Goal: Information Seeking & Learning: Learn about a topic

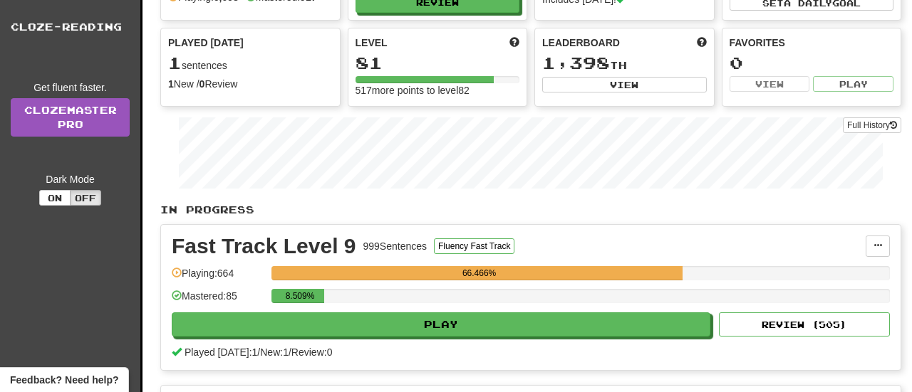
scroll to position [283, 0]
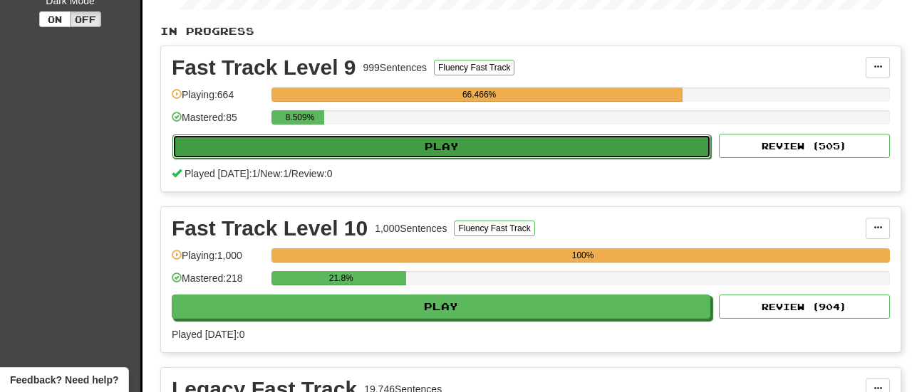
click at [403, 142] on button "Play" at bounding box center [441, 147] width 539 height 24
select select "**"
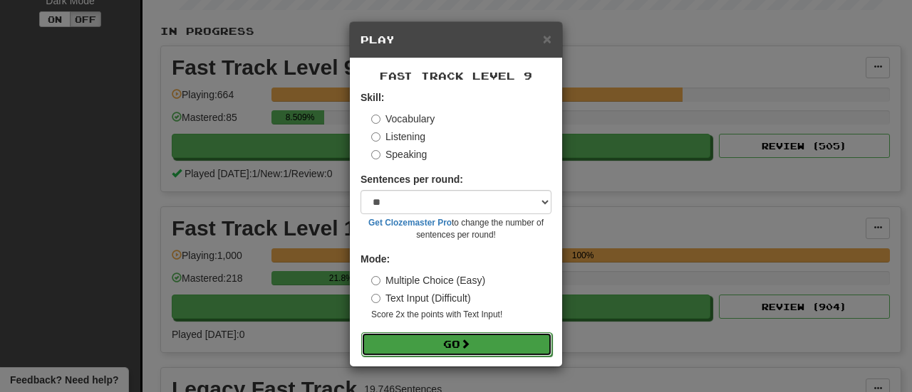
click at [428, 350] on button "Go" at bounding box center [456, 345] width 191 height 24
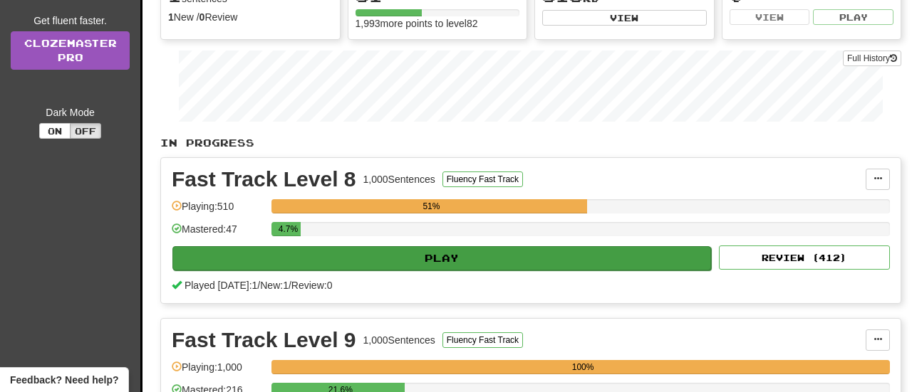
scroll to position [172, 0]
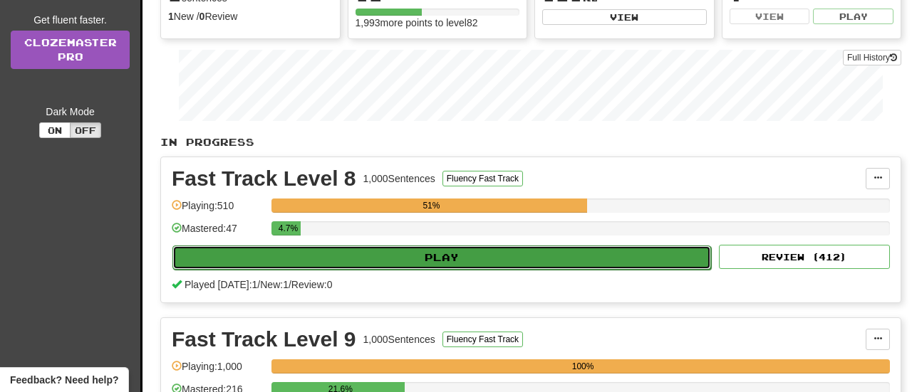
click at [410, 251] on button "Play" at bounding box center [441, 258] width 539 height 24
select select "**"
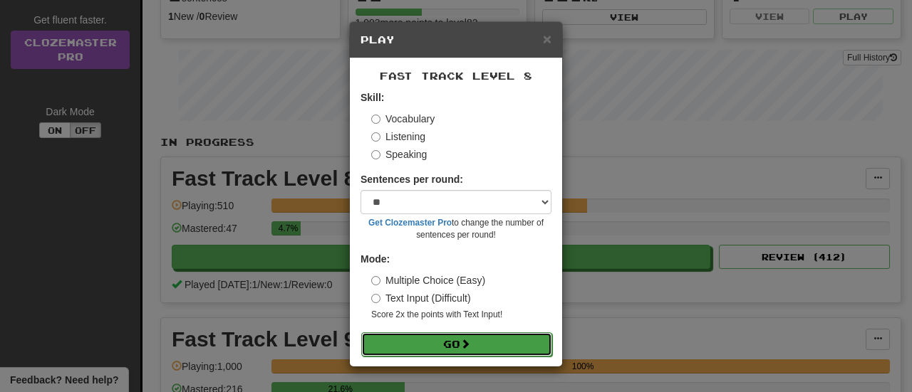
click at [444, 347] on button "Go" at bounding box center [456, 345] width 191 height 24
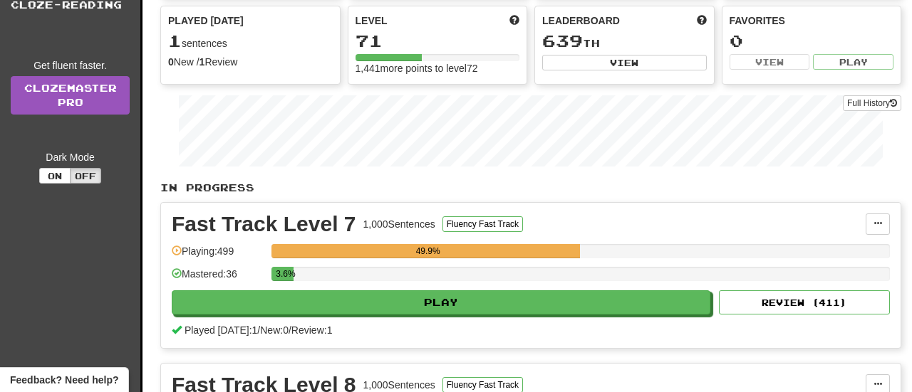
scroll to position [283, 0]
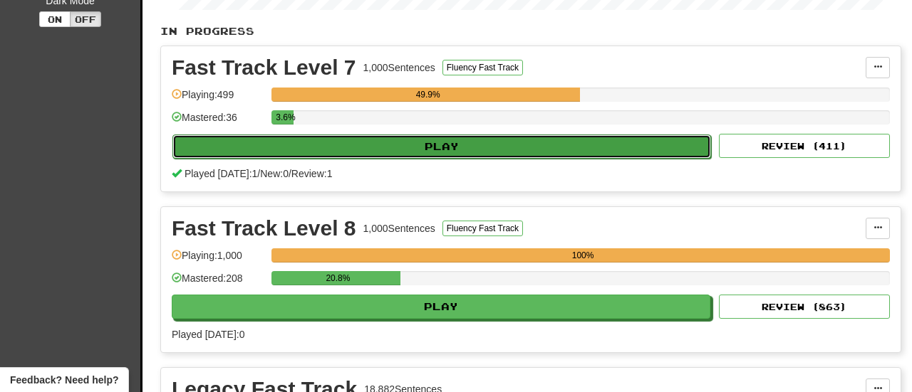
click at [451, 146] on button "Play" at bounding box center [441, 147] width 539 height 24
select select "**"
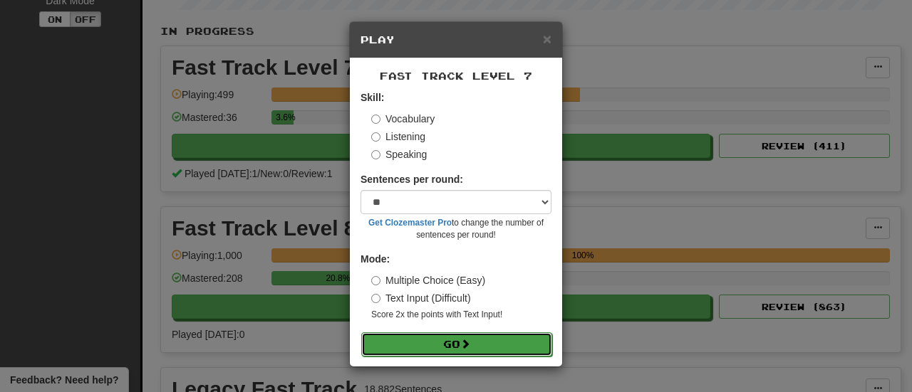
click at [469, 344] on span at bounding box center [465, 344] width 10 height 10
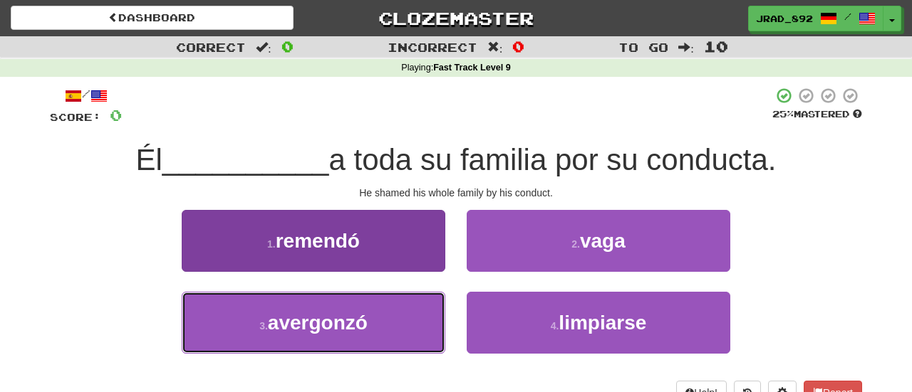
click at [368, 333] on button "3 . avergonzó" at bounding box center [314, 323] width 264 height 62
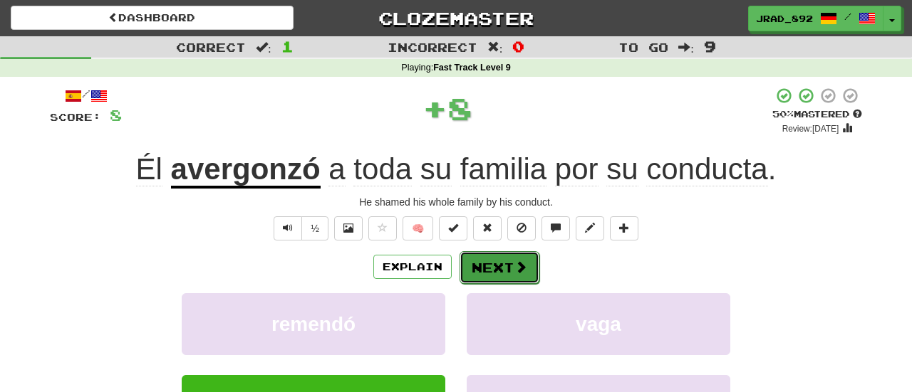
click at [502, 265] on button "Next" at bounding box center [499, 267] width 80 height 33
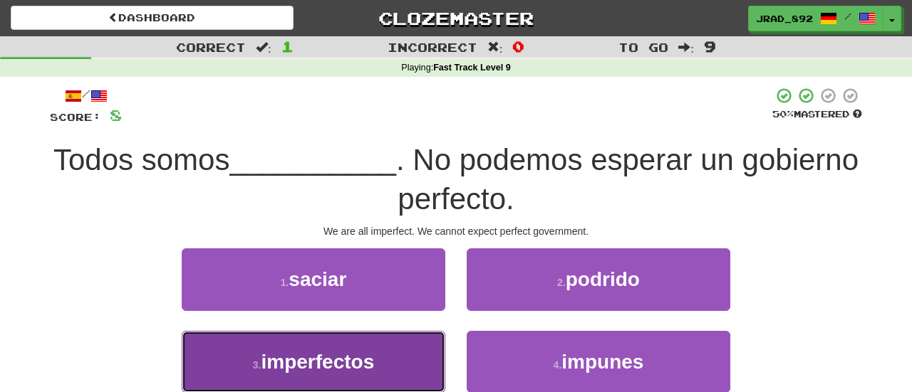
click at [230, 374] on button "3 . imperfectos" at bounding box center [314, 362] width 264 height 62
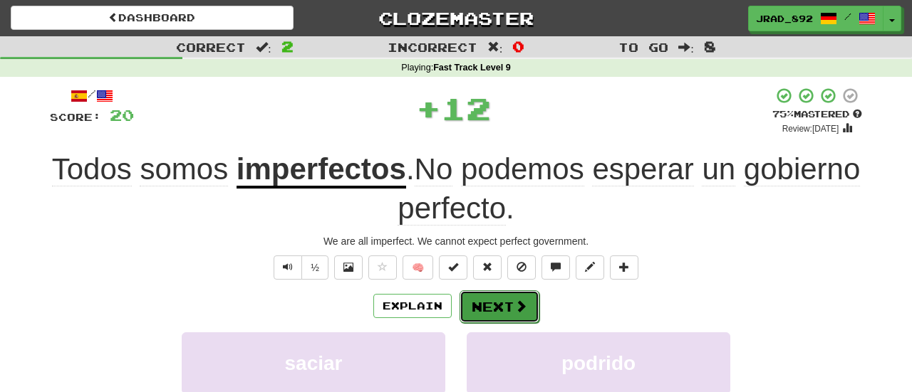
click at [523, 301] on span at bounding box center [520, 306] width 13 height 13
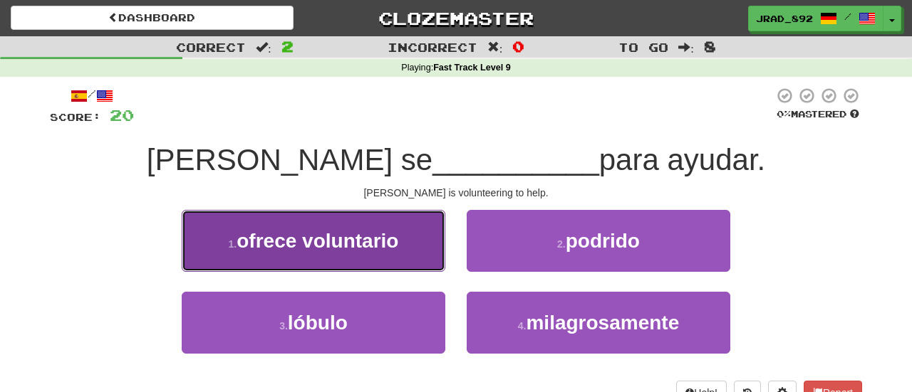
click at [358, 246] on span "ofrece voluntario" at bounding box center [317, 241] width 162 height 22
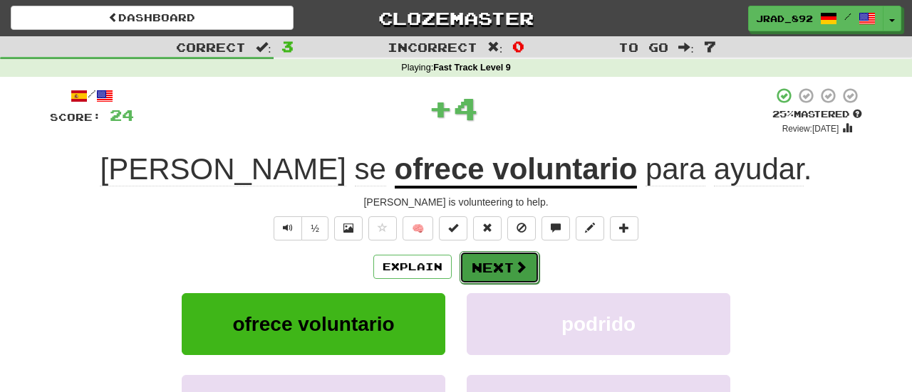
click at [517, 264] on span at bounding box center [520, 267] width 13 height 13
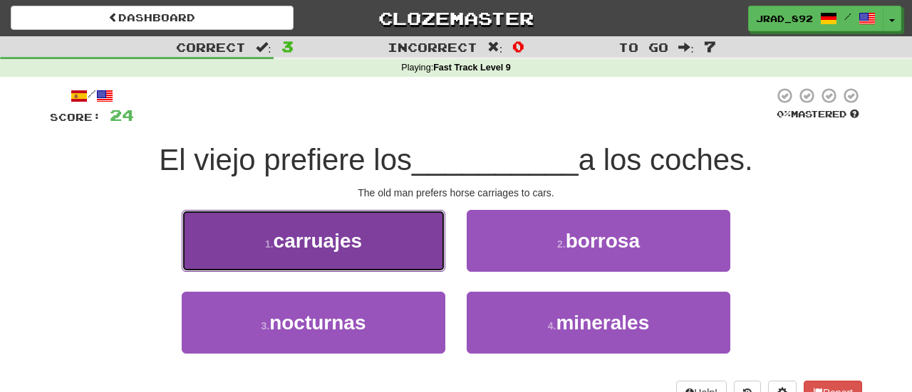
click at [344, 254] on button "1 . carruajes" at bounding box center [314, 241] width 264 height 62
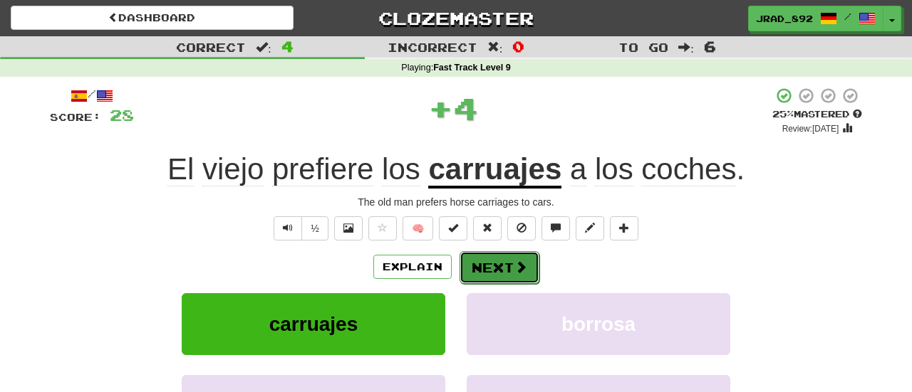
click at [510, 273] on button "Next" at bounding box center [499, 267] width 80 height 33
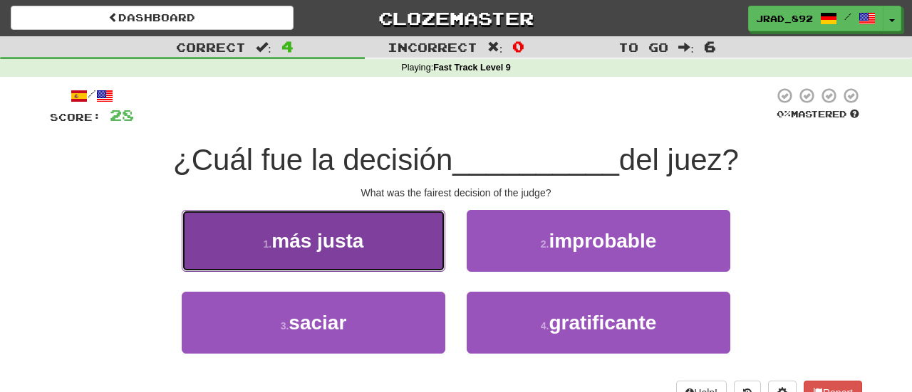
click at [355, 256] on button "1 . más justa" at bounding box center [314, 241] width 264 height 62
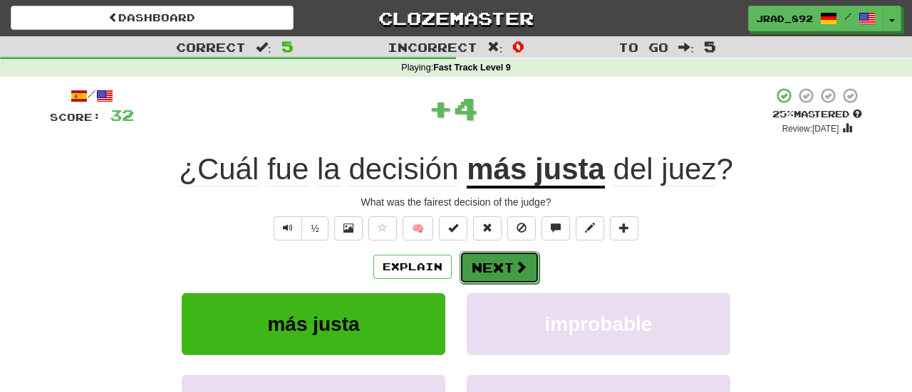
click at [494, 265] on button "Next" at bounding box center [499, 267] width 80 height 33
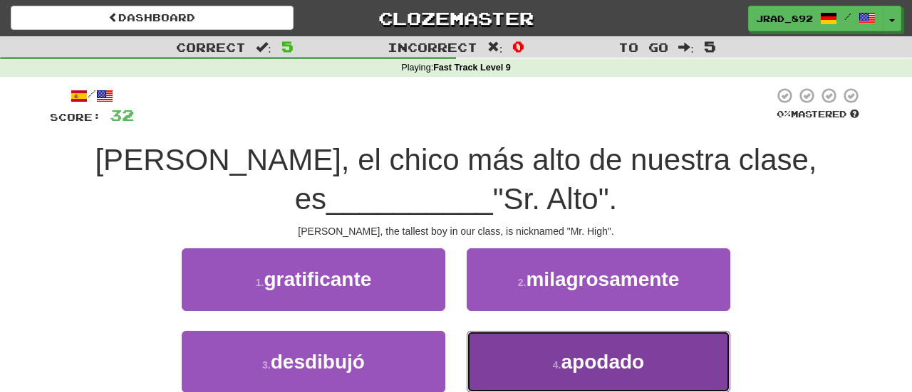
click at [586, 368] on span "apodado" at bounding box center [602, 362] width 83 height 22
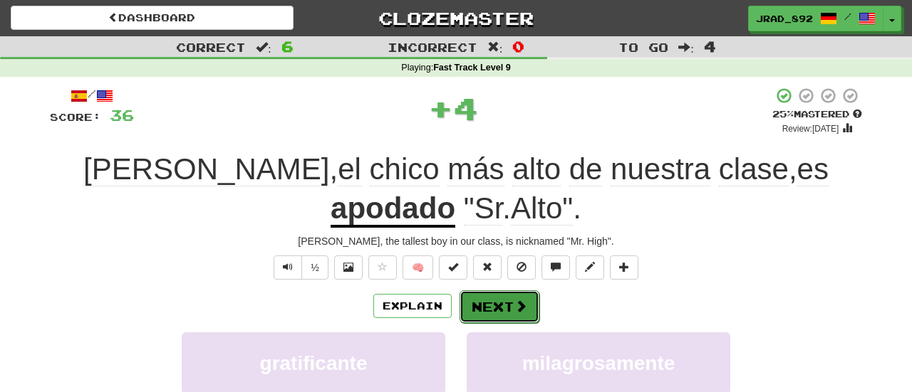
click at [473, 306] on button "Next" at bounding box center [499, 307] width 80 height 33
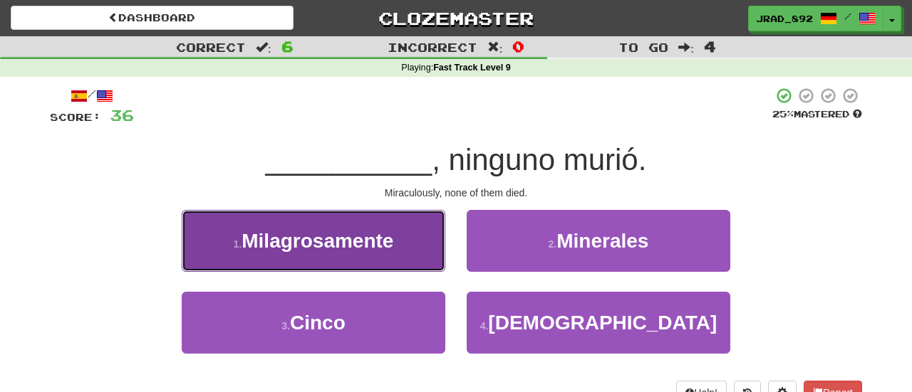
click at [288, 243] on span "Milagrosamente" at bounding box center [317, 241] width 152 height 22
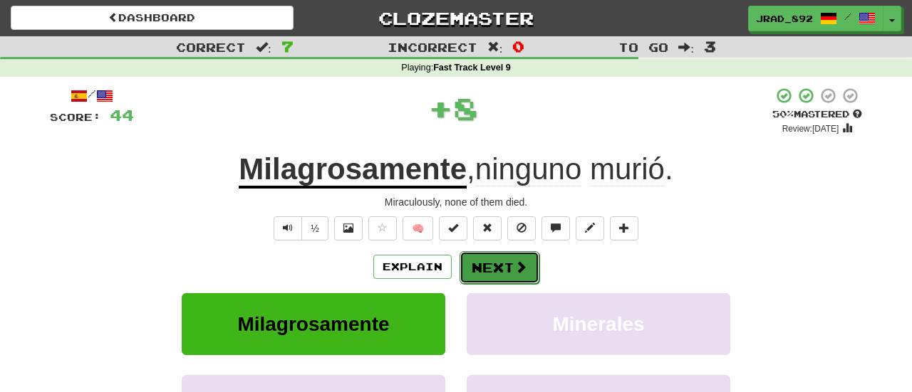
click at [479, 263] on button "Next" at bounding box center [499, 267] width 80 height 33
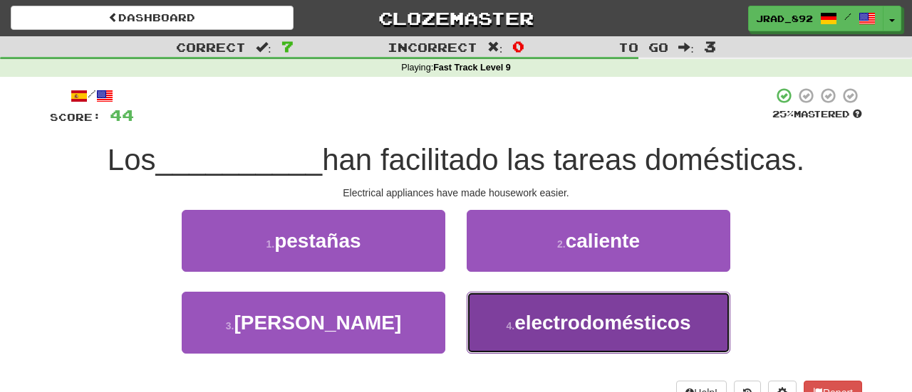
click at [528, 332] on span "electrodomésticos" at bounding box center [602, 323] width 176 height 22
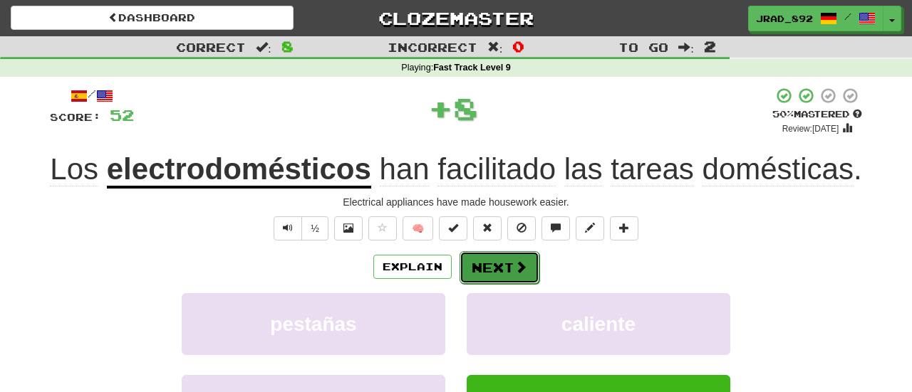
click at [496, 273] on button "Next" at bounding box center [499, 267] width 80 height 33
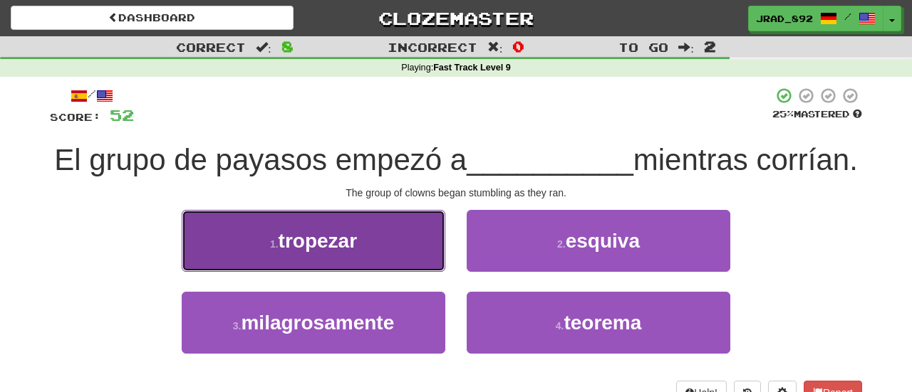
click at [350, 272] on button "1 . tropezar" at bounding box center [314, 241] width 264 height 62
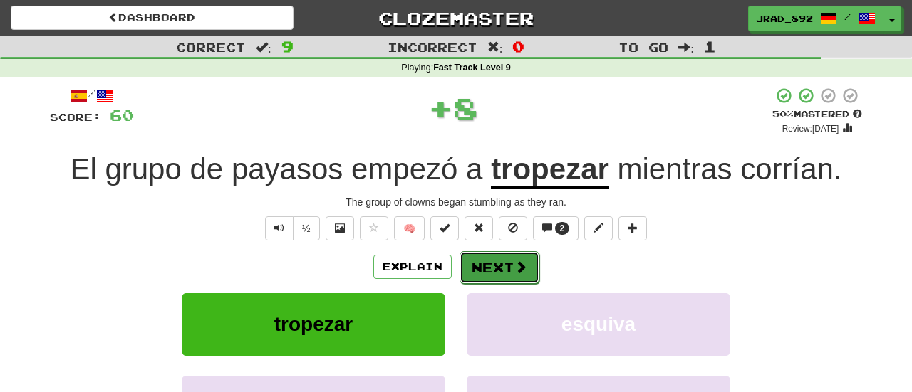
click at [501, 266] on button "Next" at bounding box center [499, 267] width 80 height 33
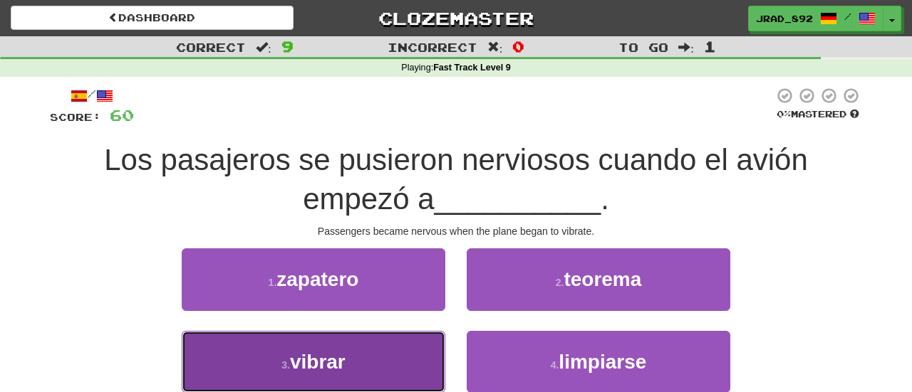
click at [325, 363] on span "vibrar" at bounding box center [318, 362] width 56 height 22
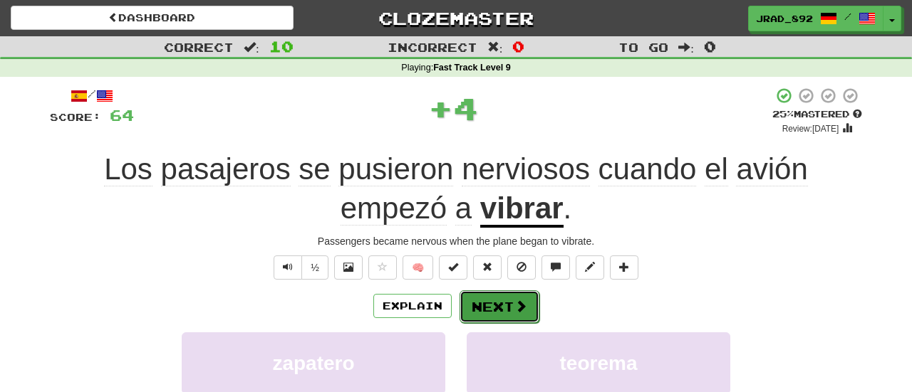
click at [480, 312] on button "Next" at bounding box center [499, 307] width 80 height 33
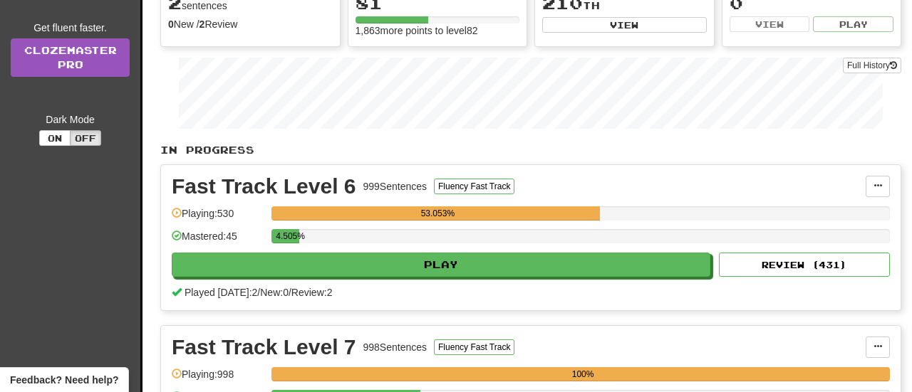
scroll to position [173, 0]
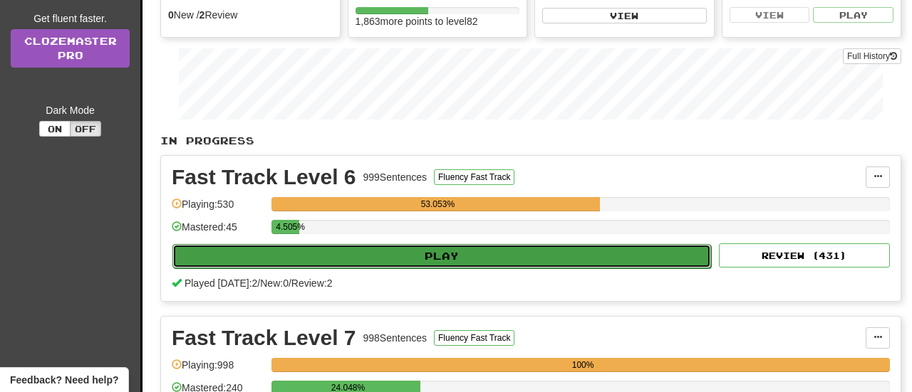
click at [430, 250] on button "Play" at bounding box center [441, 256] width 539 height 24
select select "**"
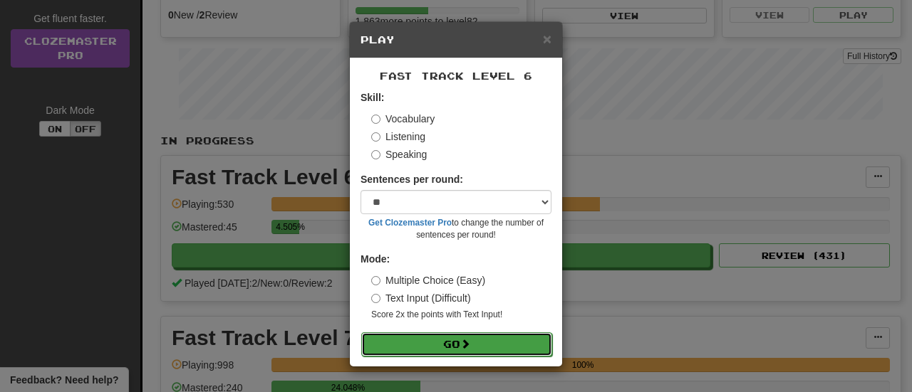
click at [447, 347] on button "Go" at bounding box center [456, 345] width 191 height 24
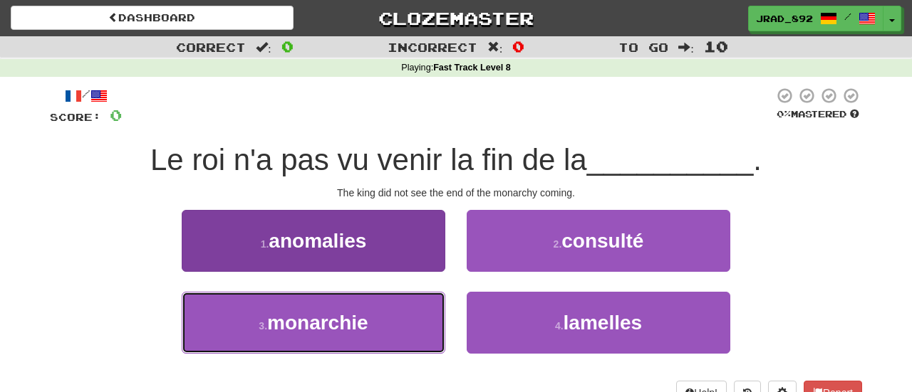
drag, startPoint x: 347, startPoint y: 316, endPoint x: 421, endPoint y: 292, distance: 77.9
click at [346, 316] on span "monarchie" at bounding box center [317, 323] width 101 height 22
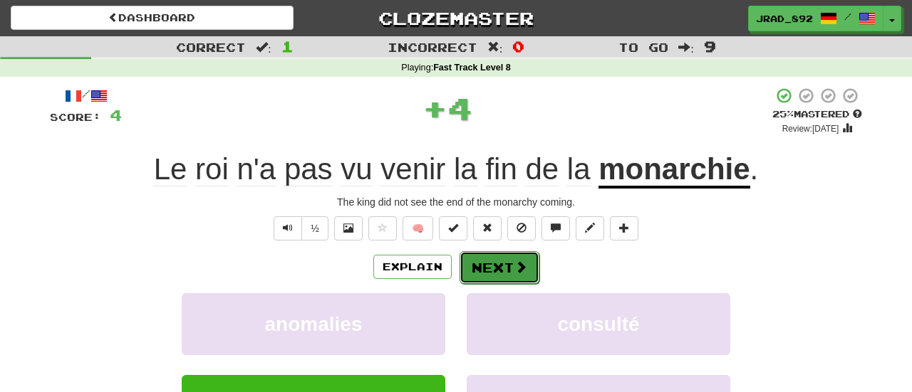
click at [492, 271] on button "Next" at bounding box center [499, 267] width 80 height 33
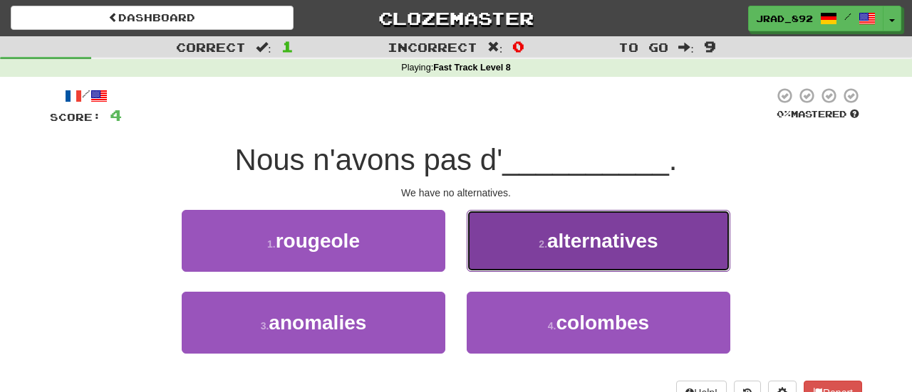
click at [547, 243] on small "2 ." at bounding box center [543, 244] width 9 height 11
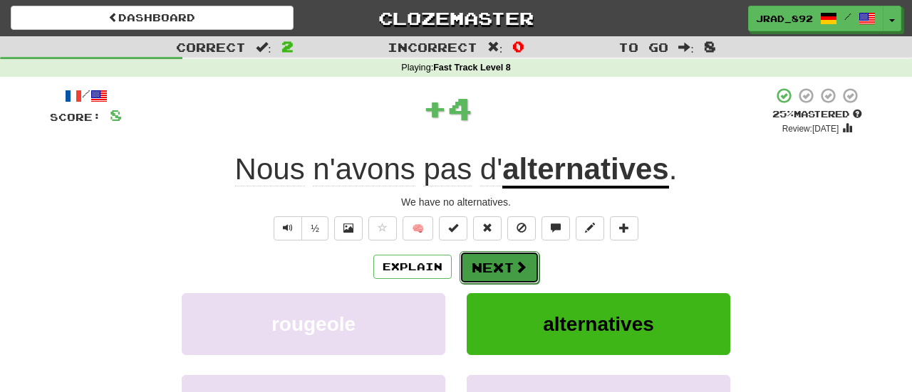
click at [485, 273] on button "Next" at bounding box center [499, 267] width 80 height 33
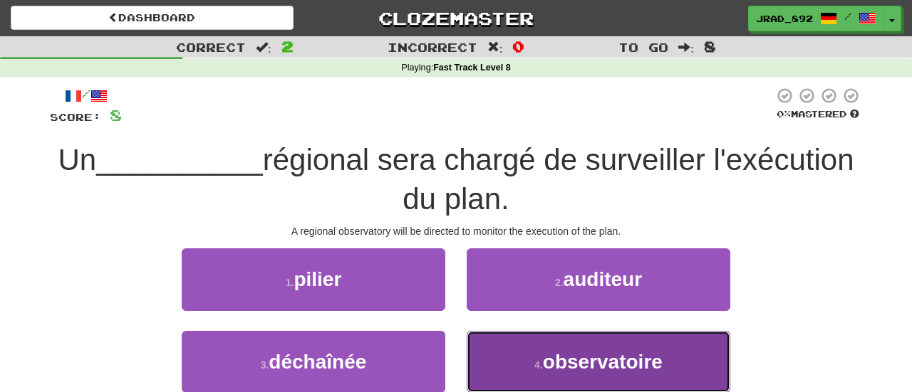
click at [591, 361] on span "observatoire" at bounding box center [603, 362] width 120 height 22
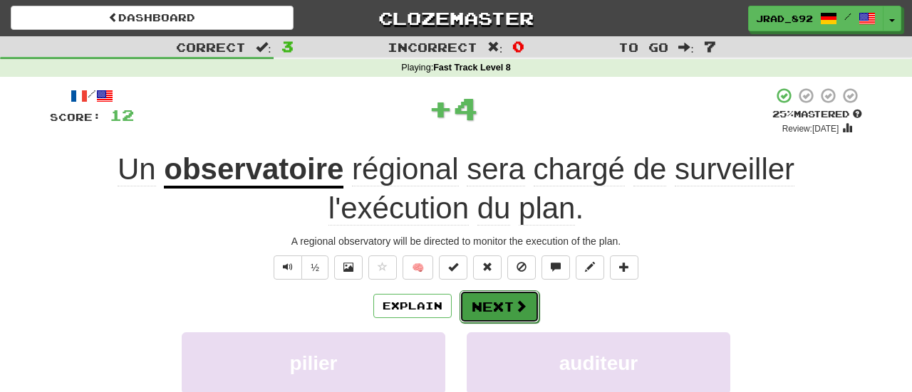
click at [509, 307] on button "Next" at bounding box center [499, 307] width 80 height 33
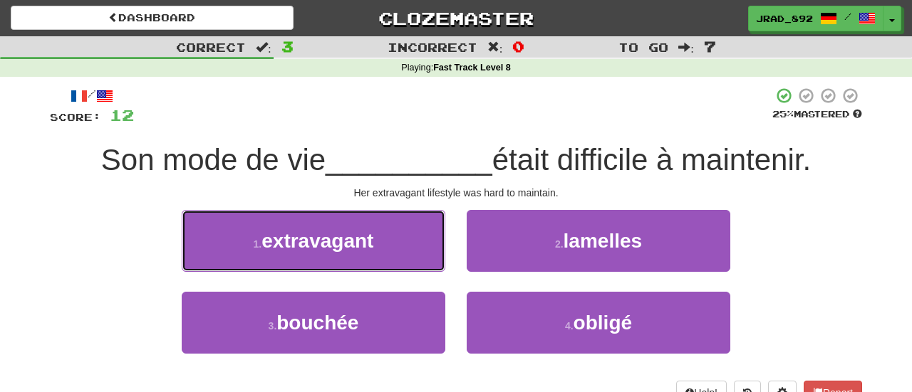
click at [375, 236] on button "1 . extravagant" at bounding box center [314, 241] width 264 height 62
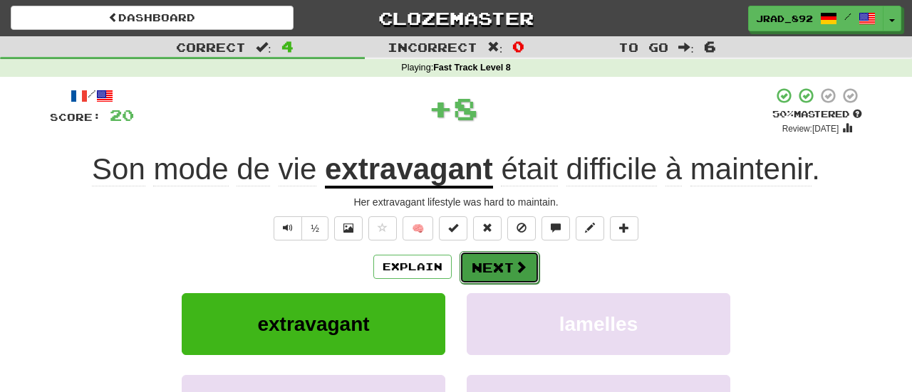
click at [509, 261] on button "Next" at bounding box center [499, 267] width 80 height 33
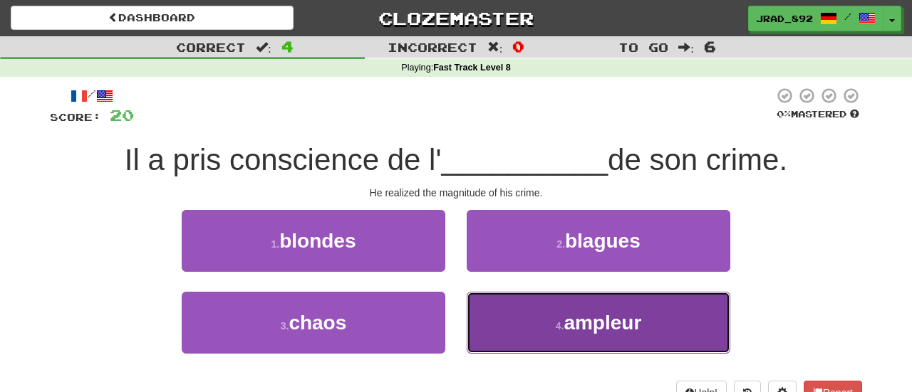
click at [536, 328] on button "4 . ampleur" at bounding box center [599, 323] width 264 height 62
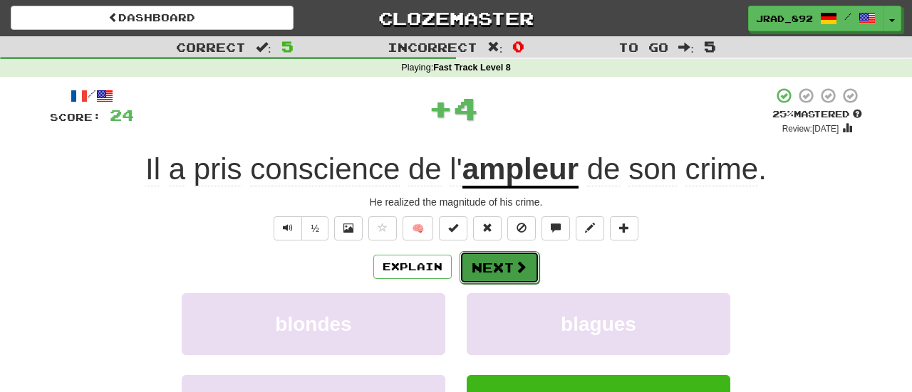
click at [509, 259] on button "Next" at bounding box center [499, 267] width 80 height 33
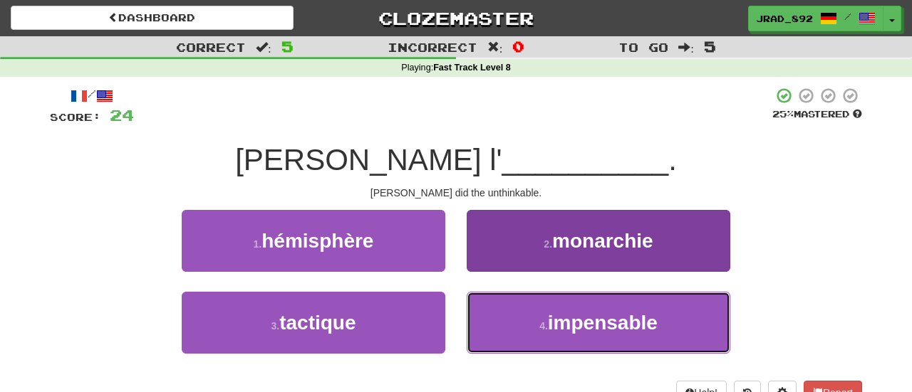
click at [542, 324] on small "4 ." at bounding box center [543, 326] width 9 height 11
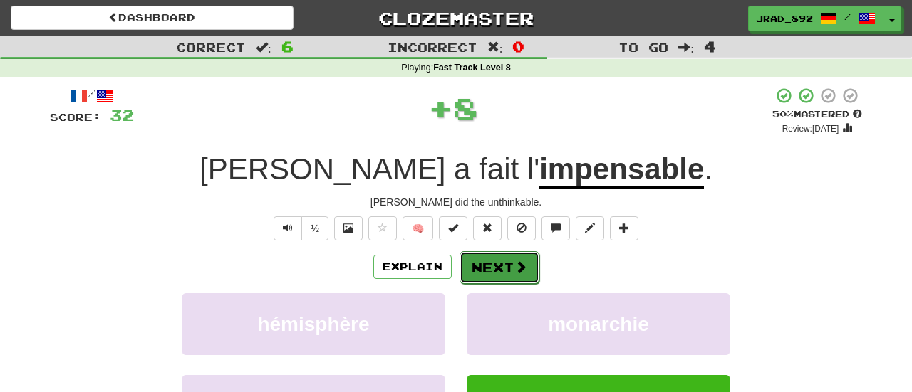
click at [492, 264] on button "Next" at bounding box center [499, 267] width 80 height 33
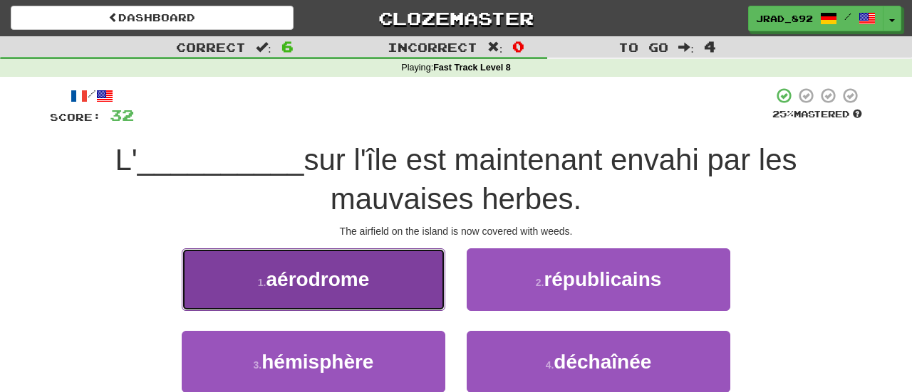
click at [343, 290] on button "1 . aérodrome" at bounding box center [314, 280] width 264 height 62
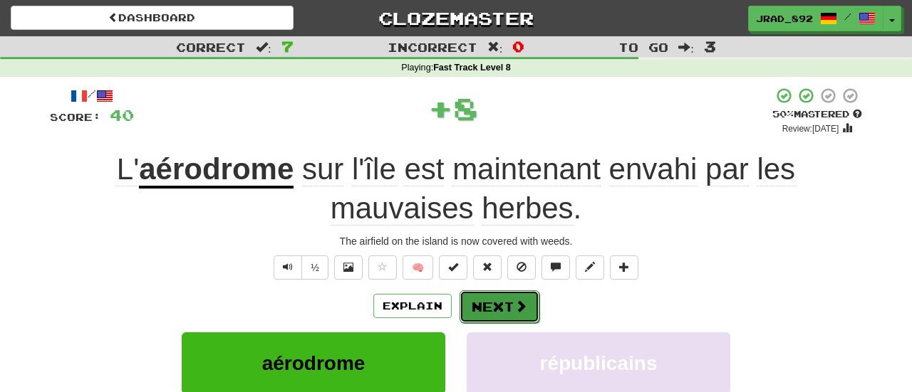
click at [484, 300] on button "Next" at bounding box center [499, 307] width 80 height 33
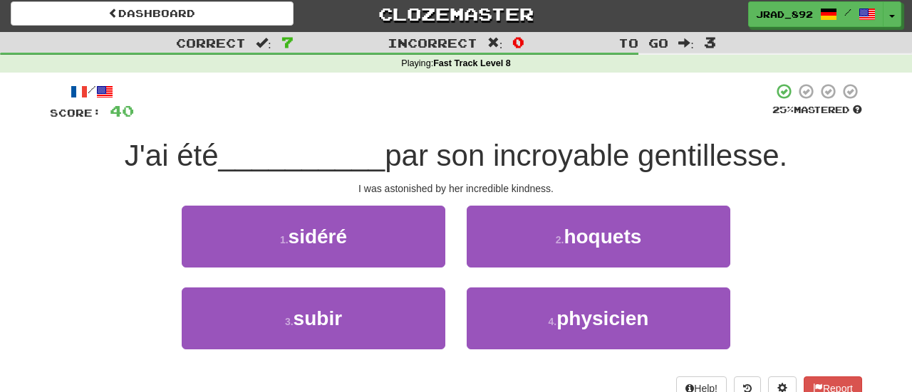
scroll to position [6, 0]
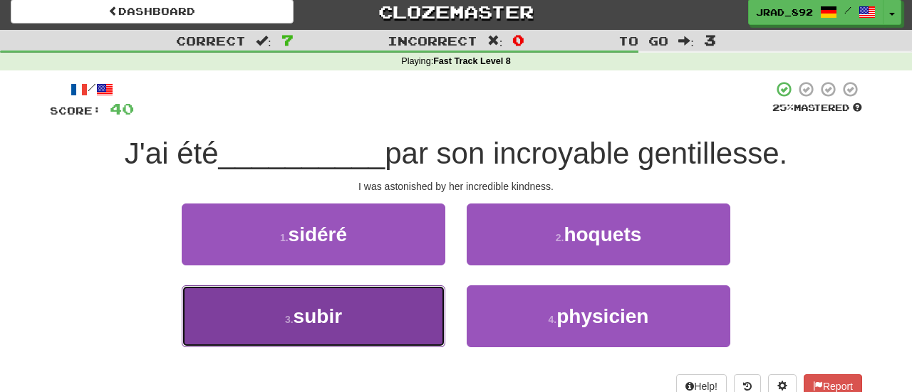
click at [348, 316] on button "3 . subir" at bounding box center [314, 317] width 264 height 62
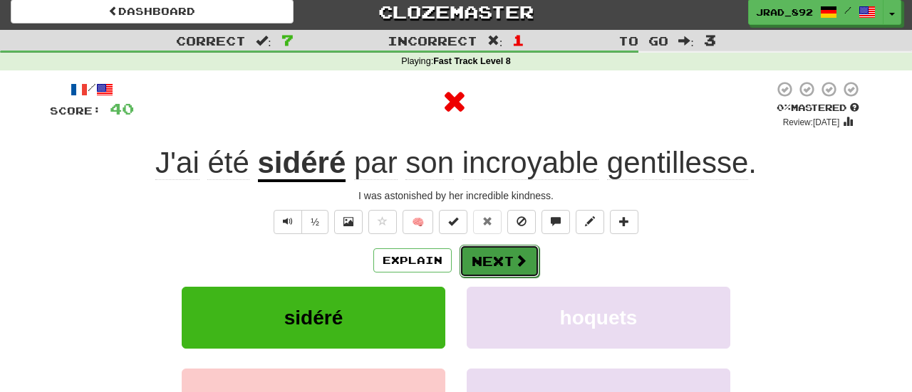
click at [480, 259] on button "Next" at bounding box center [499, 261] width 80 height 33
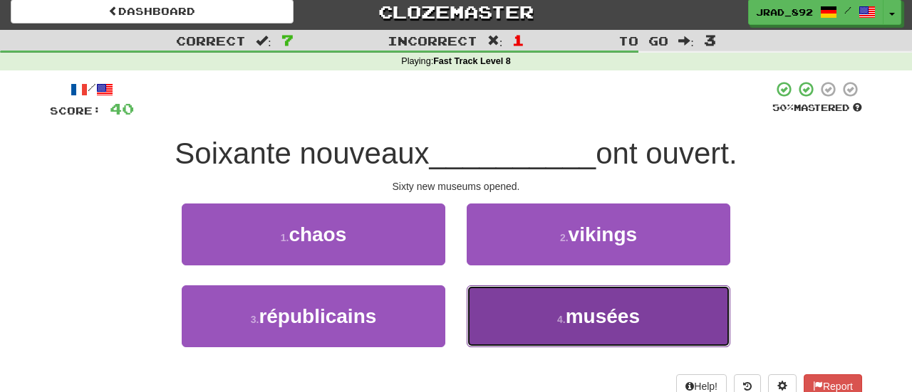
click at [546, 317] on button "4 . musées" at bounding box center [599, 317] width 264 height 62
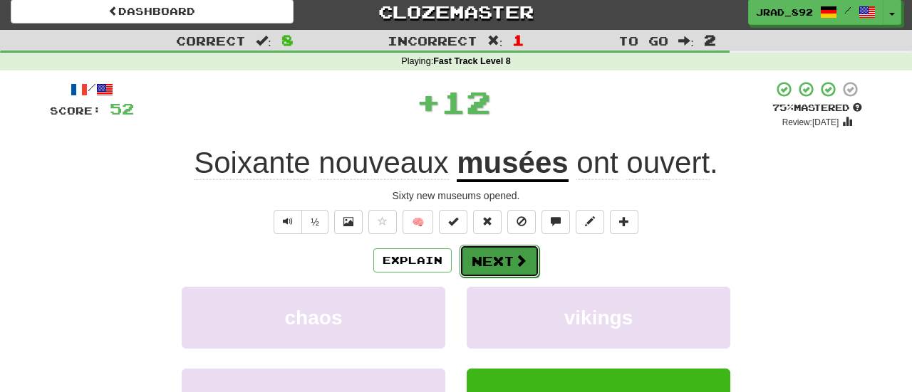
click at [500, 254] on button "Next" at bounding box center [499, 261] width 80 height 33
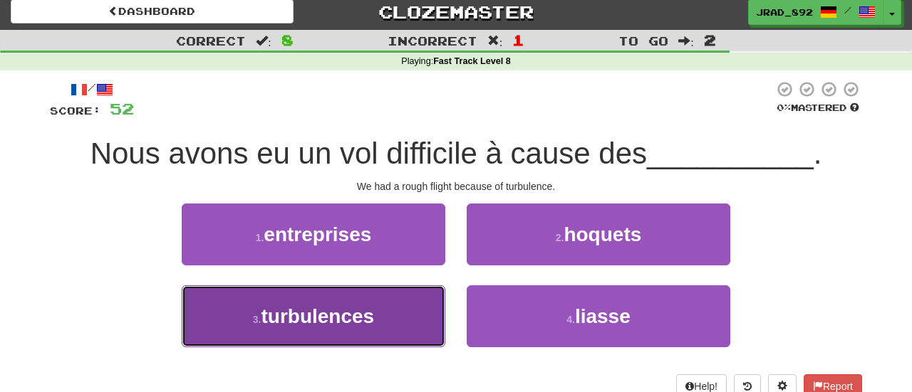
click at [340, 310] on span "turbulences" at bounding box center [317, 317] width 113 height 22
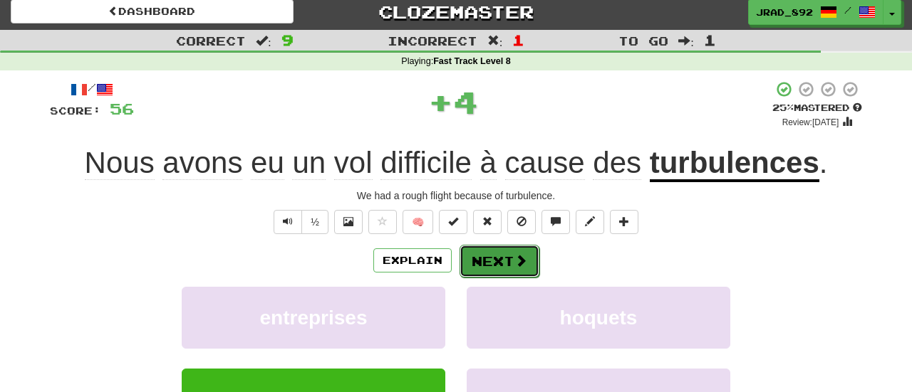
click at [504, 252] on button "Next" at bounding box center [499, 261] width 80 height 33
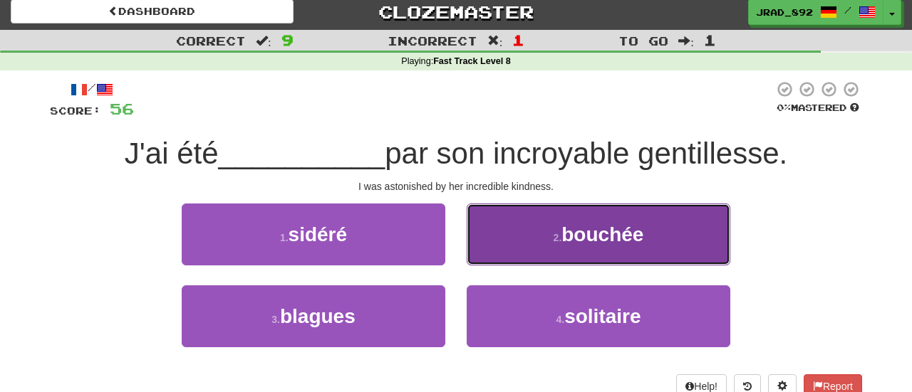
click at [585, 232] on span "bouchée" at bounding box center [602, 235] width 82 height 22
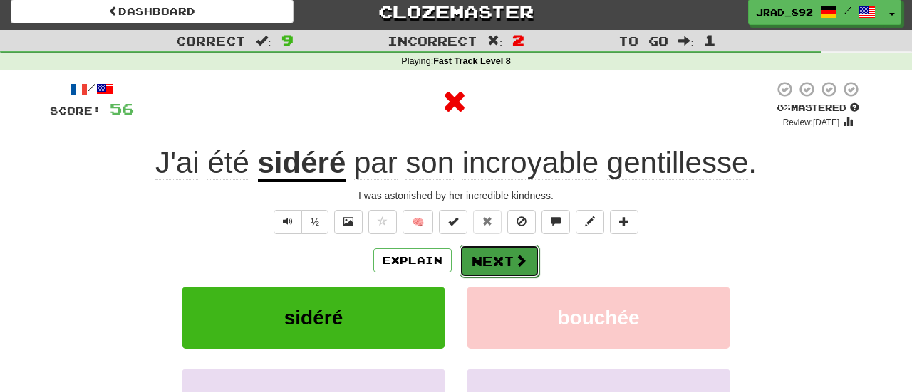
click at [508, 253] on button "Next" at bounding box center [499, 261] width 80 height 33
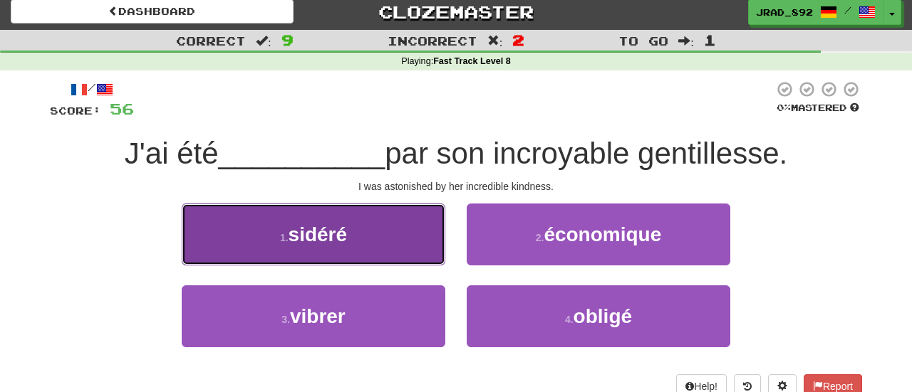
click at [345, 244] on span "sidéré" at bounding box center [317, 235] width 59 height 22
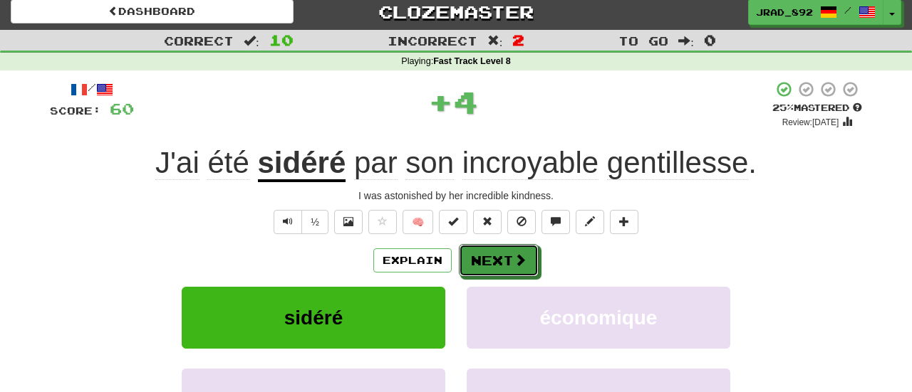
click at [496, 262] on button "Next" at bounding box center [499, 260] width 80 height 33
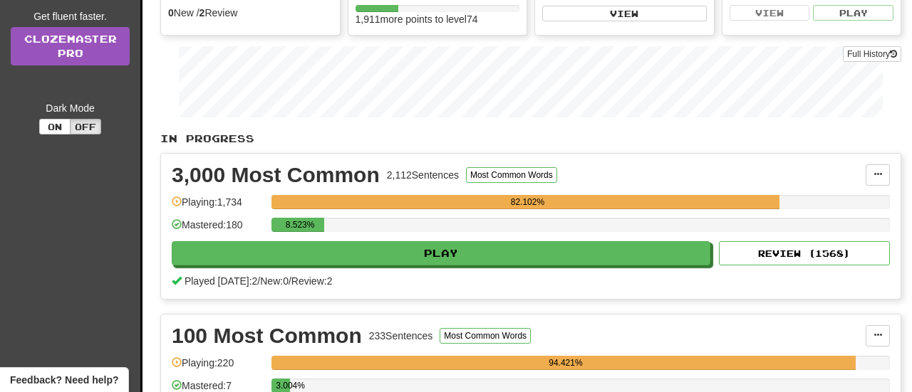
scroll to position [175, 0]
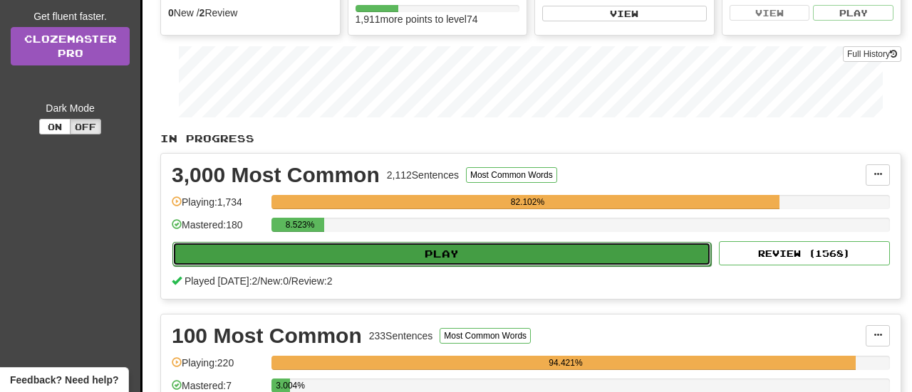
click at [425, 251] on button "Play" at bounding box center [441, 254] width 539 height 24
select select "**"
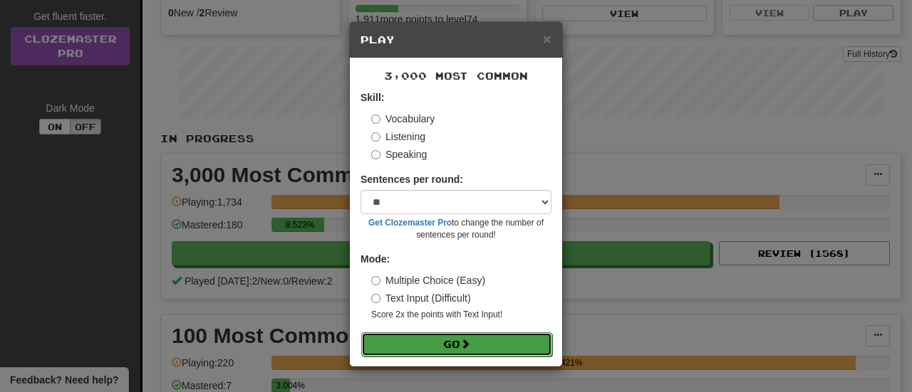
click at [445, 348] on button "Go" at bounding box center [456, 345] width 191 height 24
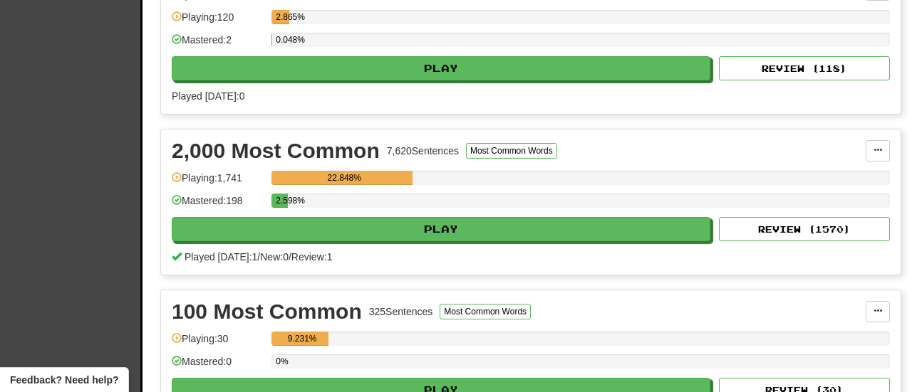
scroll to position [397, 0]
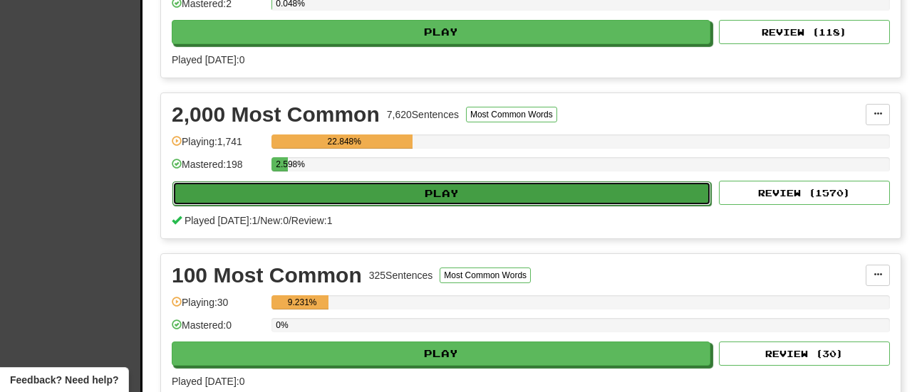
click at [417, 184] on button "Play" at bounding box center [441, 194] width 539 height 24
select select "**"
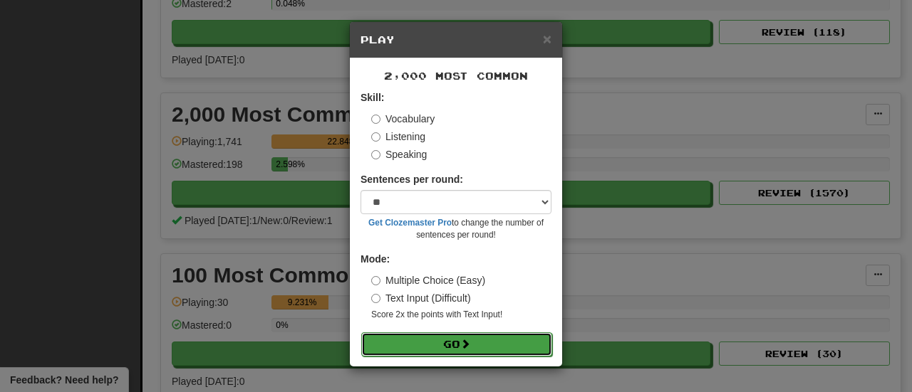
click at [452, 336] on button "Go" at bounding box center [456, 345] width 191 height 24
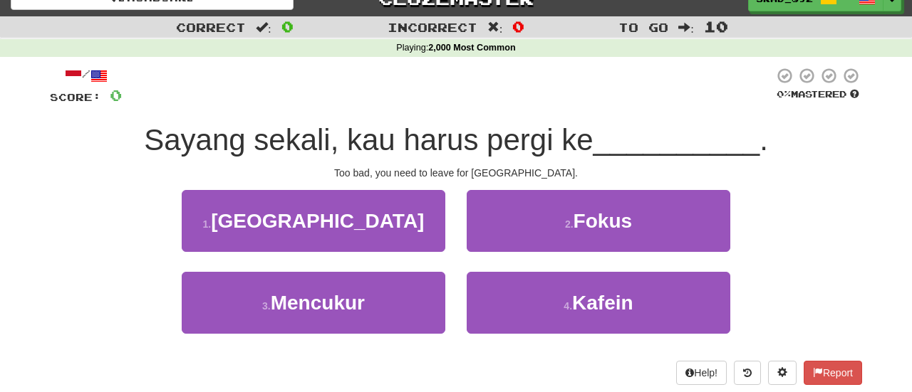
scroll to position [23, 0]
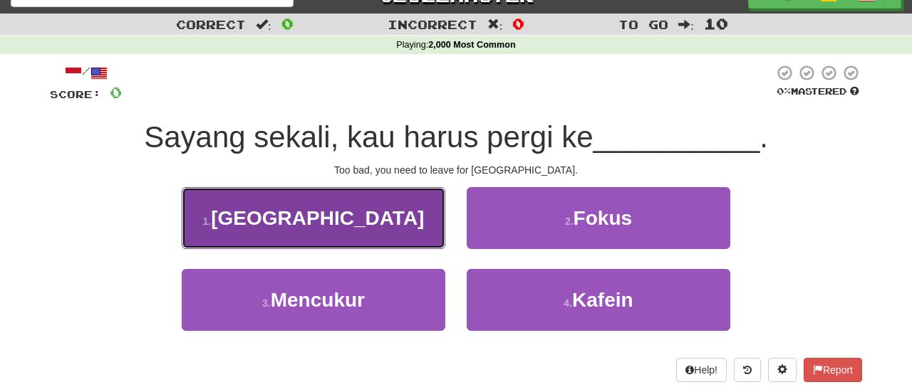
click at [378, 228] on button "1 . [GEOGRAPHIC_DATA]" at bounding box center [314, 218] width 264 height 62
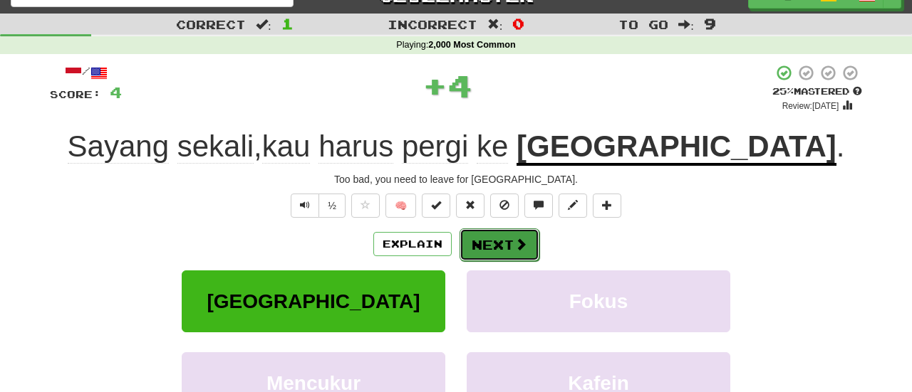
click at [498, 250] on button "Next" at bounding box center [499, 245] width 80 height 33
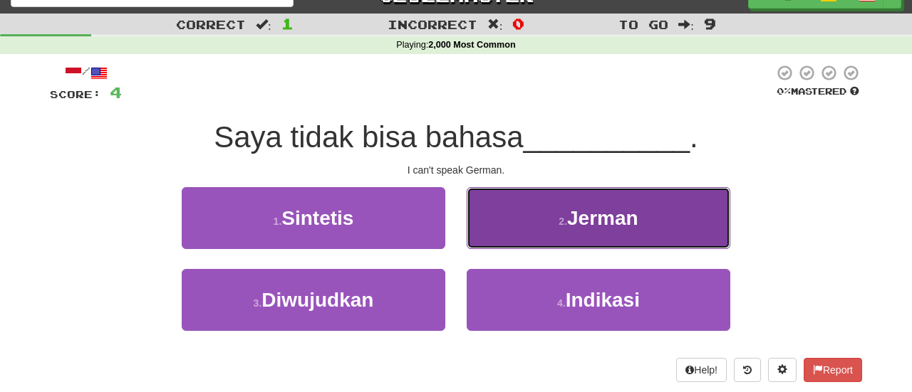
click at [568, 216] on span "Jerman" at bounding box center [602, 218] width 71 height 22
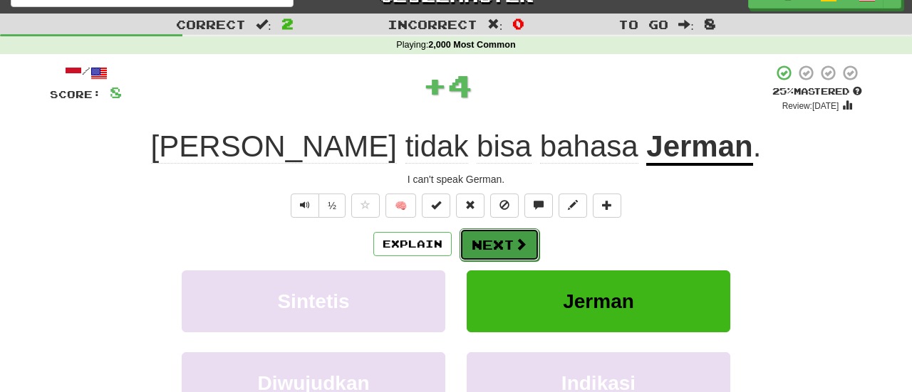
click at [469, 248] on button "Next" at bounding box center [499, 245] width 80 height 33
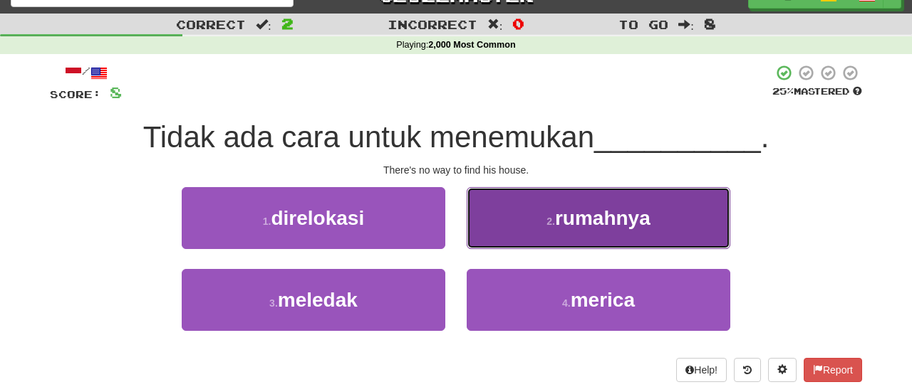
click at [597, 224] on span "rumahnya" at bounding box center [602, 218] width 95 height 22
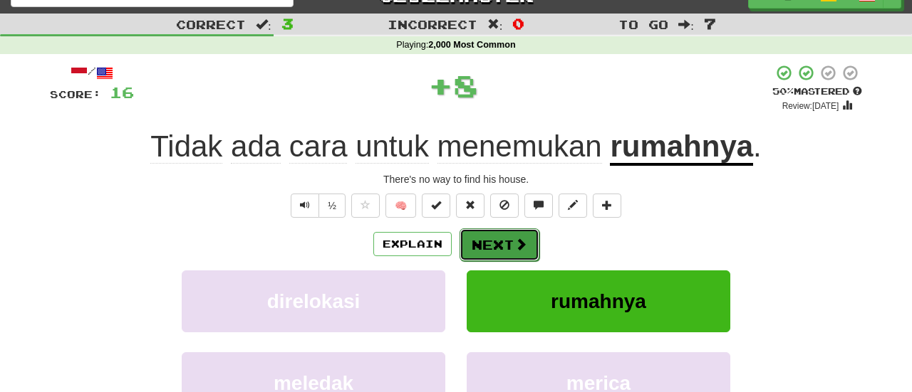
click at [506, 246] on button "Next" at bounding box center [499, 245] width 80 height 33
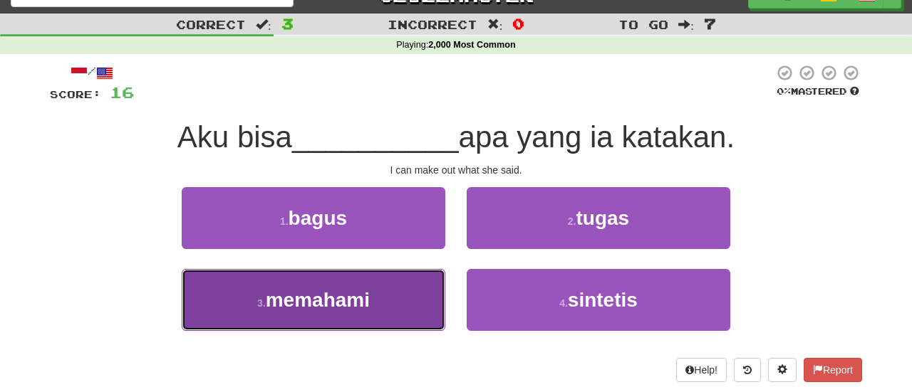
click at [380, 293] on button "3 . memahami" at bounding box center [314, 300] width 264 height 62
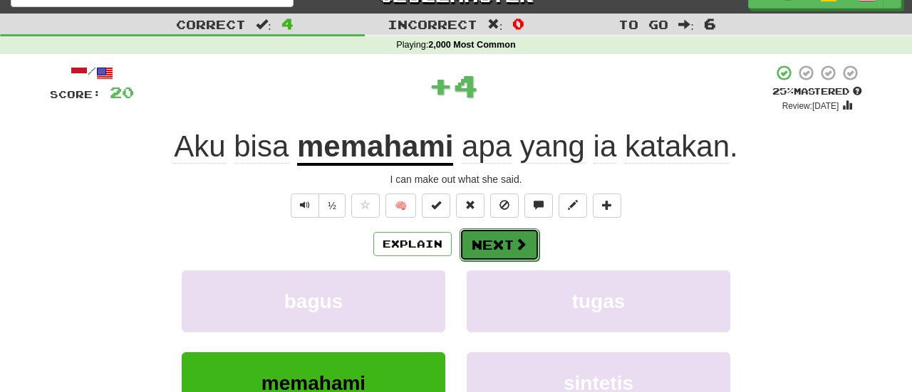
click at [494, 249] on button "Next" at bounding box center [499, 245] width 80 height 33
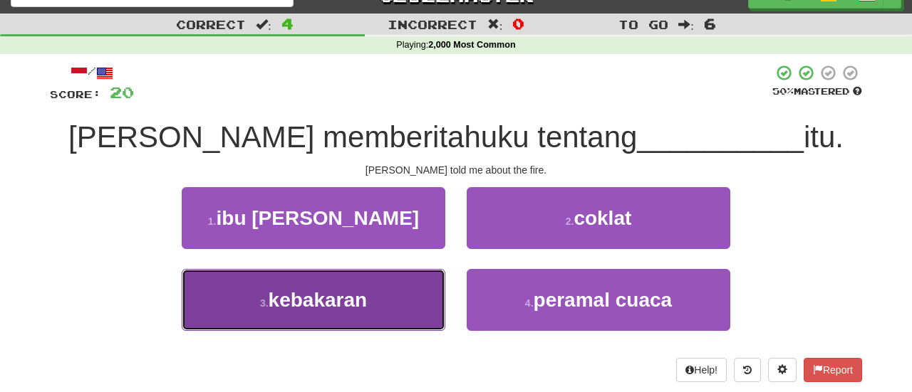
click at [373, 291] on button "3 . kebakaran" at bounding box center [314, 300] width 264 height 62
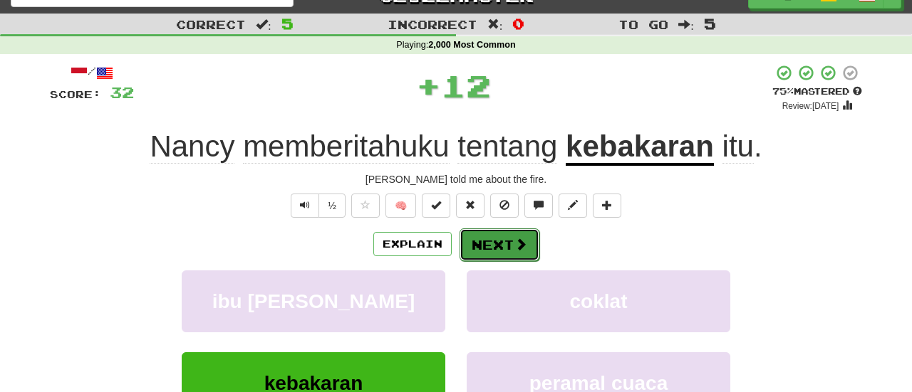
click at [486, 241] on button "Next" at bounding box center [499, 245] width 80 height 33
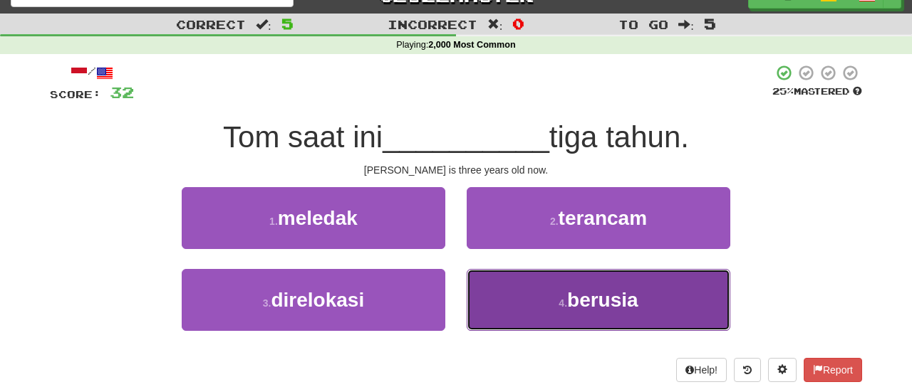
click at [591, 296] on span "berusia" at bounding box center [602, 300] width 71 height 22
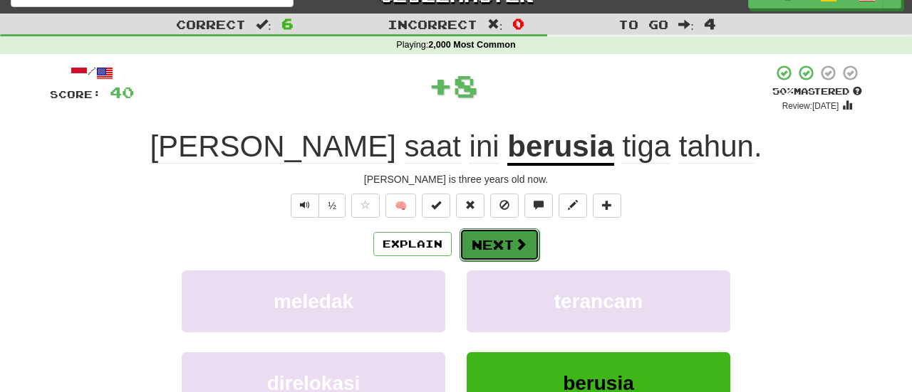
click at [494, 249] on button "Next" at bounding box center [499, 245] width 80 height 33
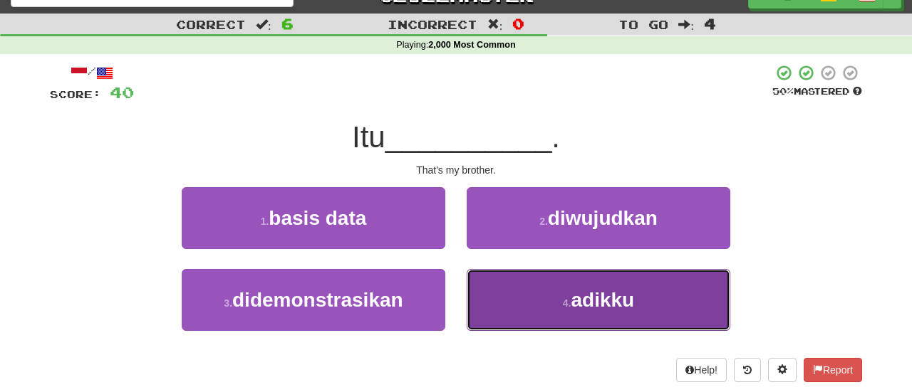
click at [566, 298] on small "4 ." at bounding box center [567, 303] width 9 height 11
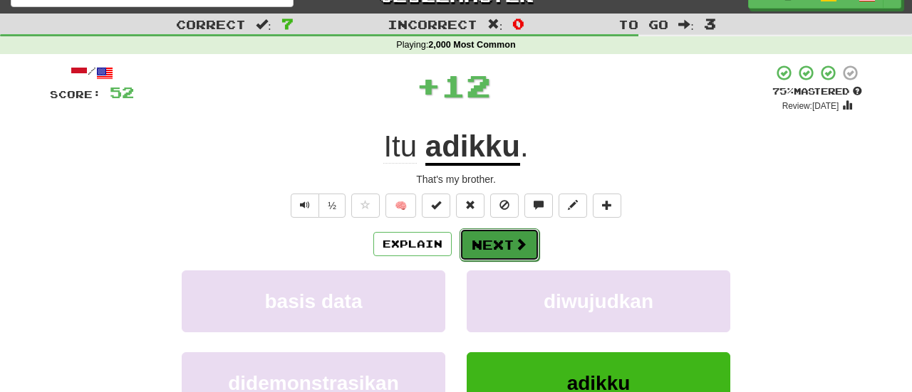
click at [505, 247] on button "Next" at bounding box center [499, 245] width 80 height 33
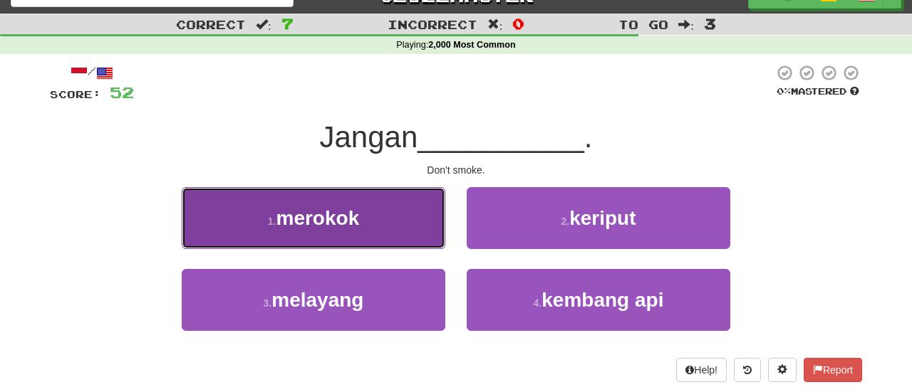
click at [368, 226] on button "1 . merokok" at bounding box center [314, 218] width 264 height 62
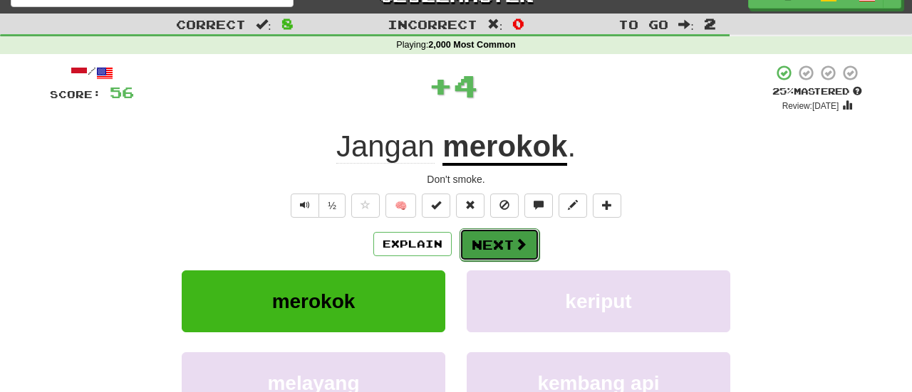
click at [483, 241] on button "Next" at bounding box center [499, 245] width 80 height 33
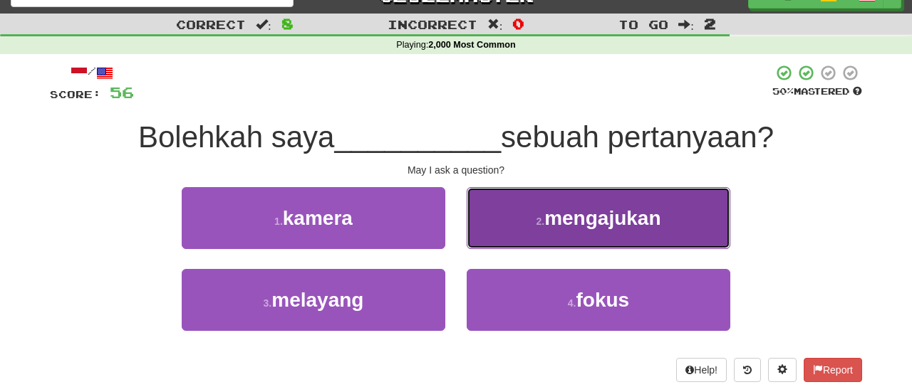
click at [567, 223] on span "mengajukan" at bounding box center [602, 218] width 116 height 22
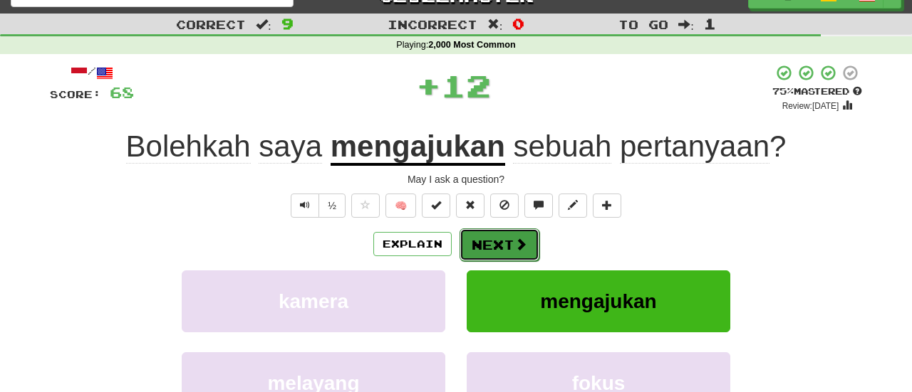
click at [524, 251] on button "Next" at bounding box center [499, 245] width 80 height 33
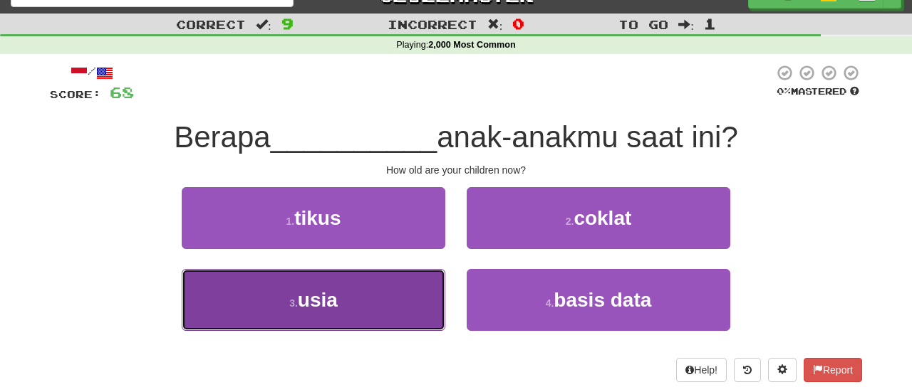
click at [323, 282] on button "3 . usia" at bounding box center [314, 300] width 264 height 62
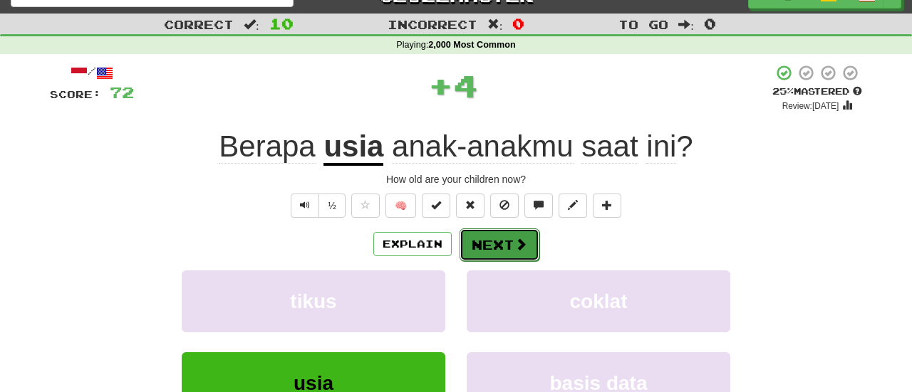
click at [526, 243] on button "Next" at bounding box center [499, 245] width 80 height 33
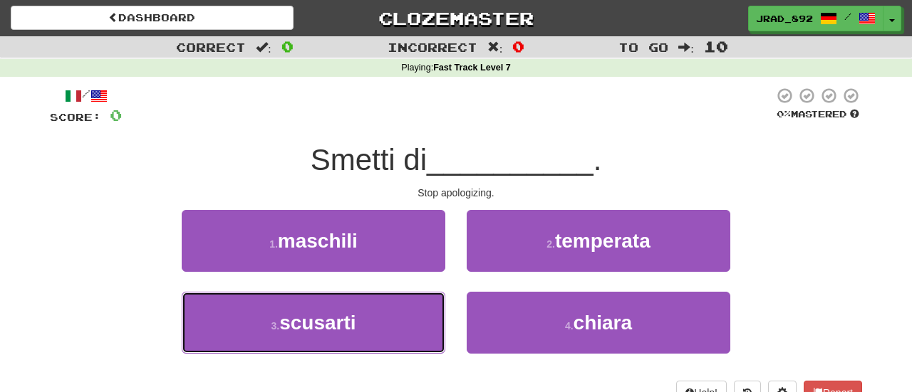
click at [360, 308] on button "3 . scusarti" at bounding box center [314, 323] width 264 height 62
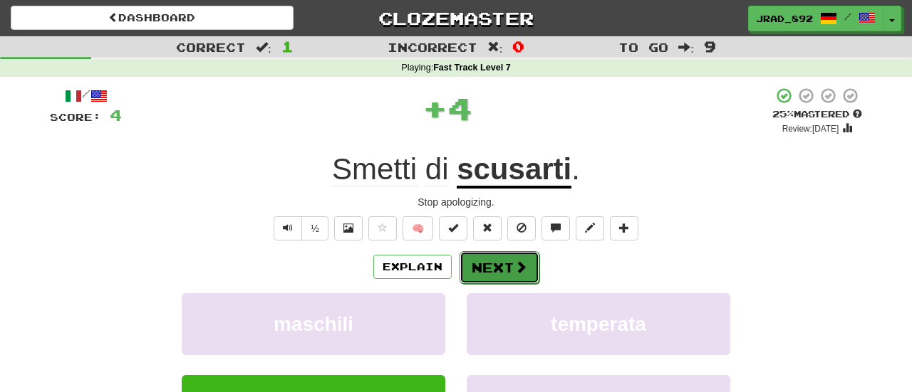
click at [479, 261] on button "Next" at bounding box center [499, 267] width 80 height 33
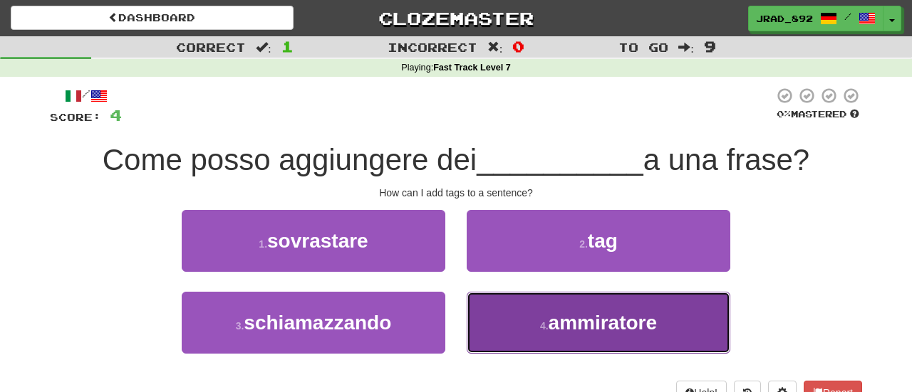
click at [511, 330] on button "4 . ammiratore" at bounding box center [599, 323] width 264 height 62
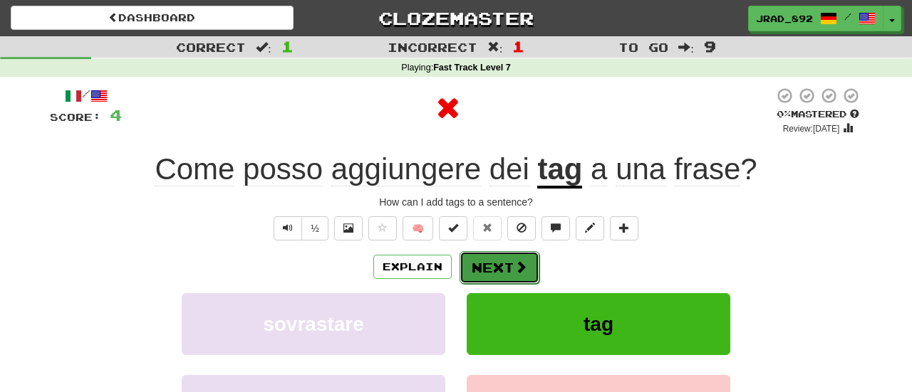
click at [509, 261] on button "Next" at bounding box center [499, 267] width 80 height 33
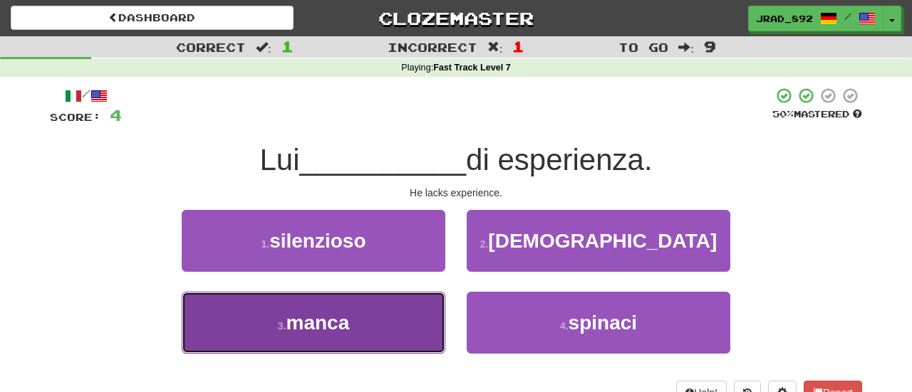
click at [344, 335] on button "3 . manca" at bounding box center [314, 323] width 264 height 62
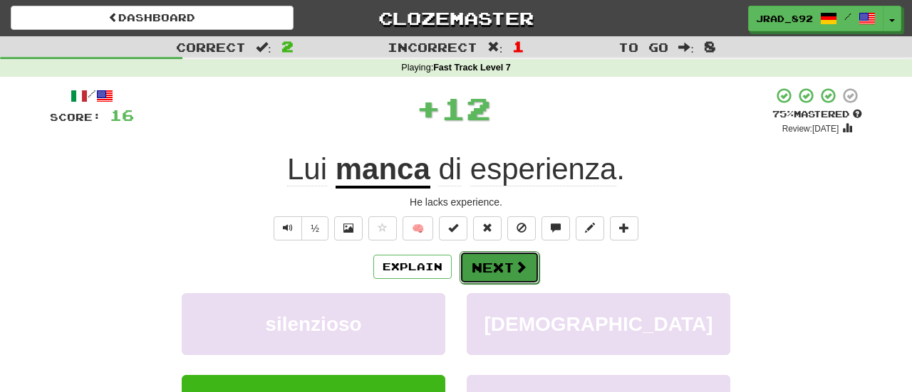
click at [501, 263] on button "Next" at bounding box center [499, 267] width 80 height 33
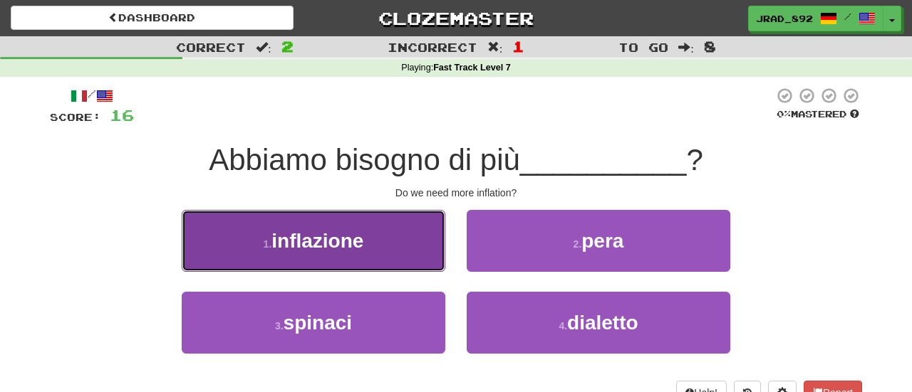
click at [396, 239] on button "1 . inflazione" at bounding box center [314, 241] width 264 height 62
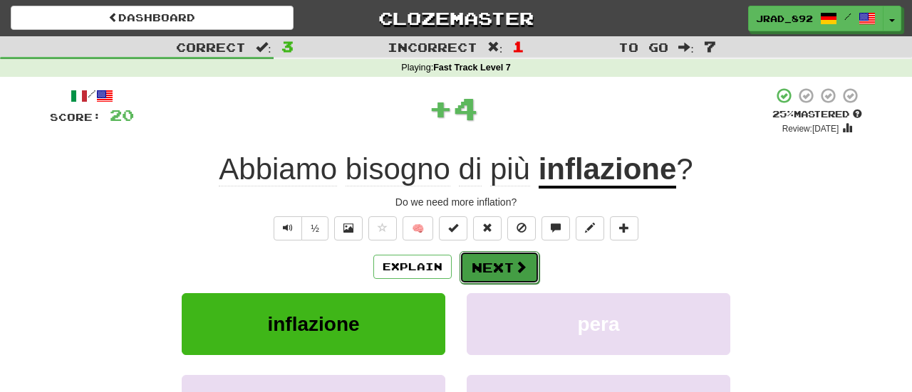
click at [481, 266] on button "Next" at bounding box center [499, 267] width 80 height 33
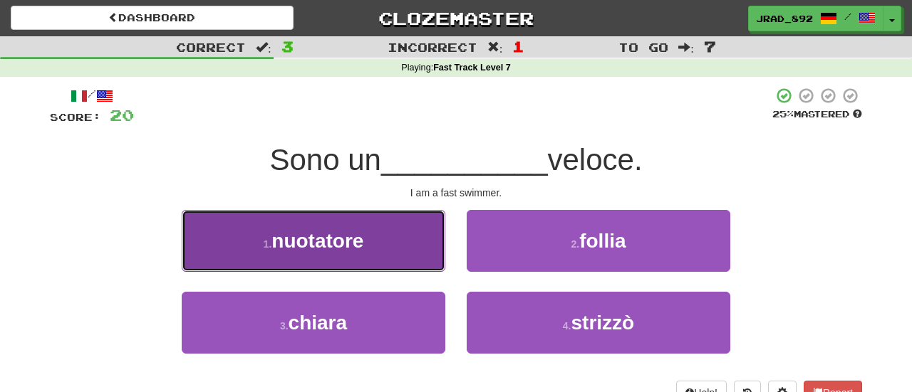
click at [336, 250] on span "nuotatore" at bounding box center [317, 241] width 92 height 22
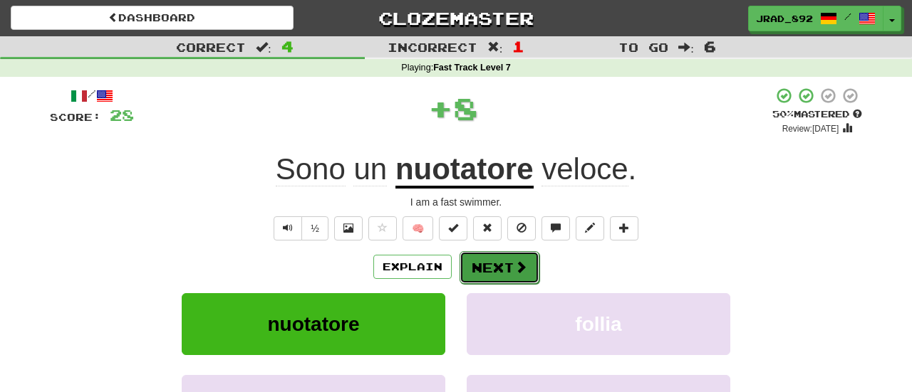
click at [486, 264] on button "Next" at bounding box center [499, 267] width 80 height 33
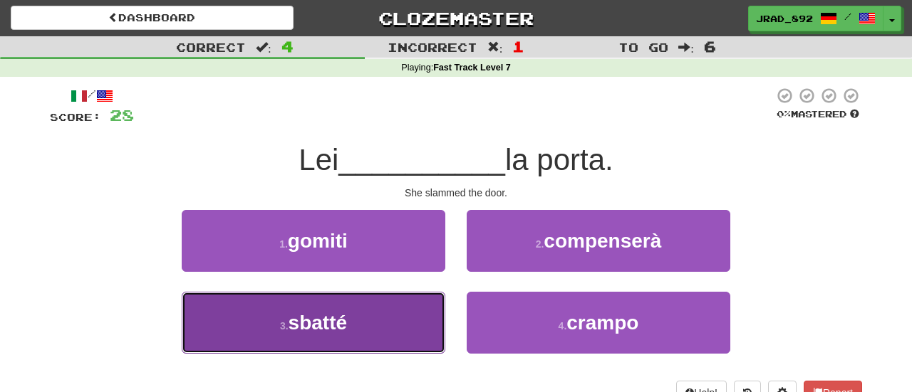
click at [348, 331] on button "3 . sbatté" at bounding box center [314, 323] width 264 height 62
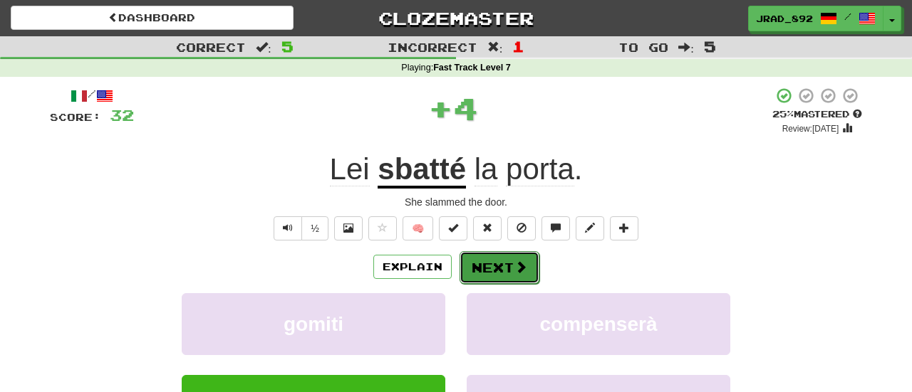
click at [501, 271] on button "Next" at bounding box center [499, 267] width 80 height 33
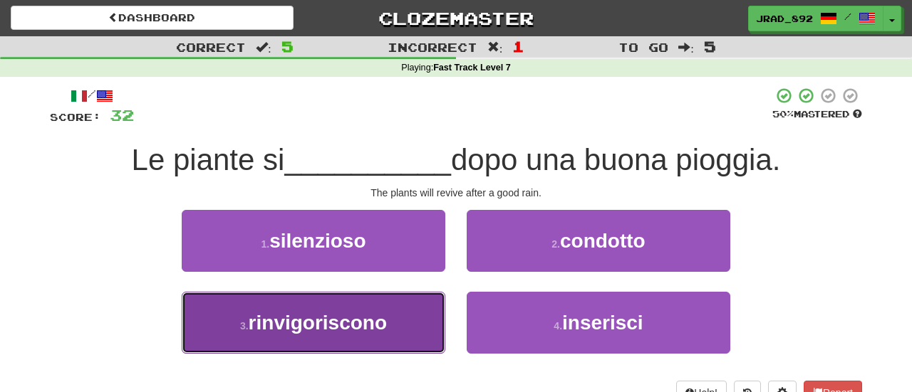
click at [385, 319] on span "rinvigoriscono" at bounding box center [318, 323] width 138 height 22
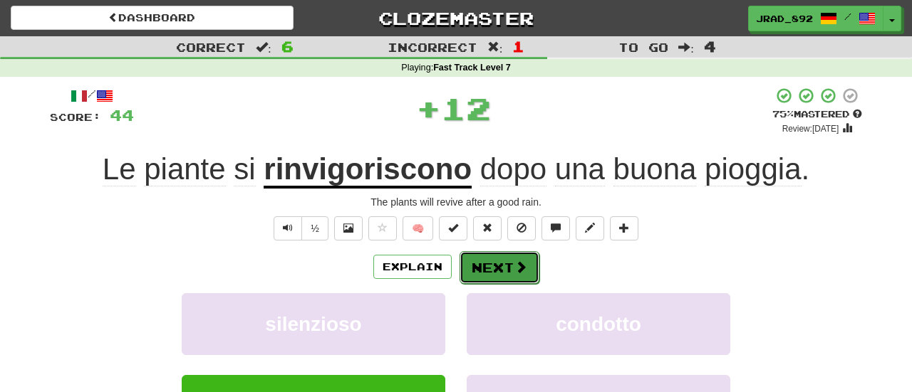
click at [497, 261] on button "Next" at bounding box center [499, 267] width 80 height 33
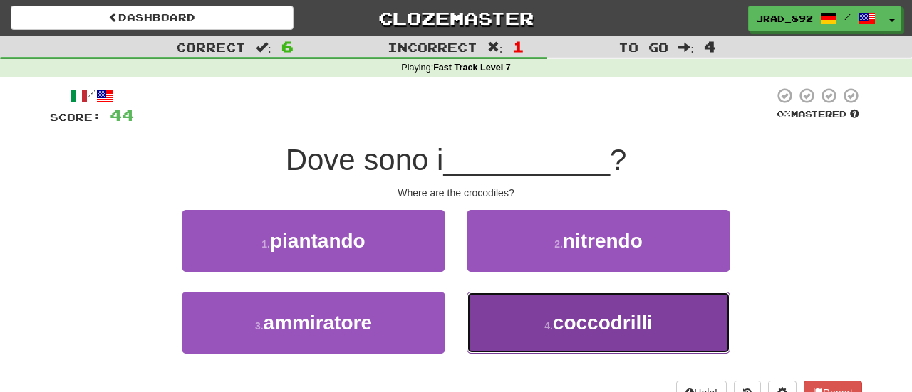
click at [545, 333] on button "4 . coccodrilli" at bounding box center [599, 323] width 264 height 62
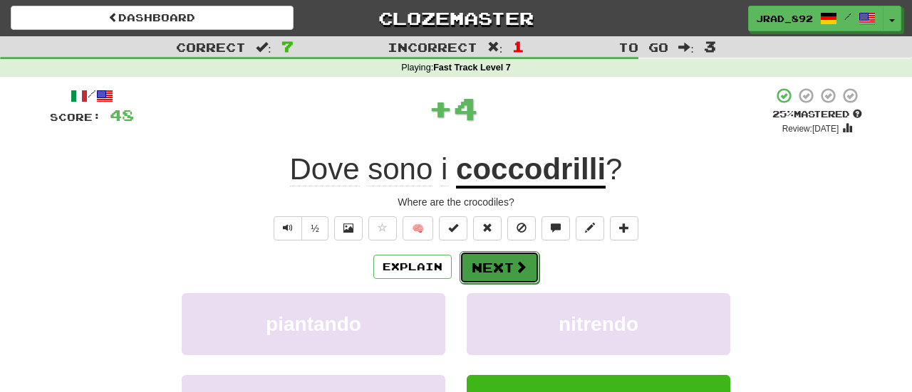
click at [489, 266] on button "Next" at bounding box center [499, 267] width 80 height 33
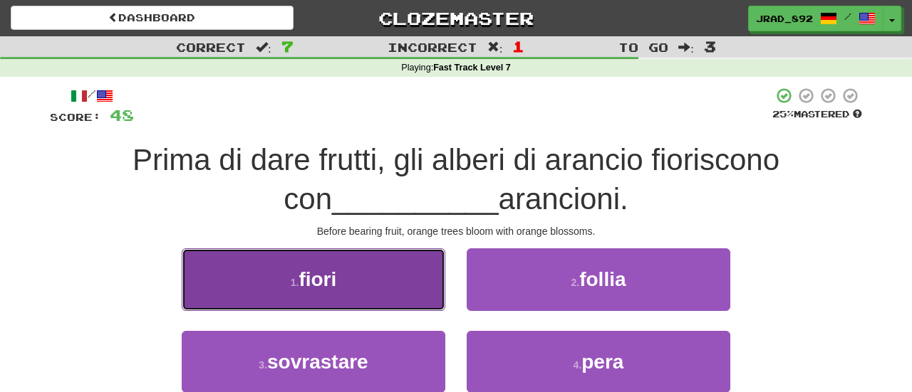
click at [388, 288] on button "1 . fiori" at bounding box center [314, 280] width 264 height 62
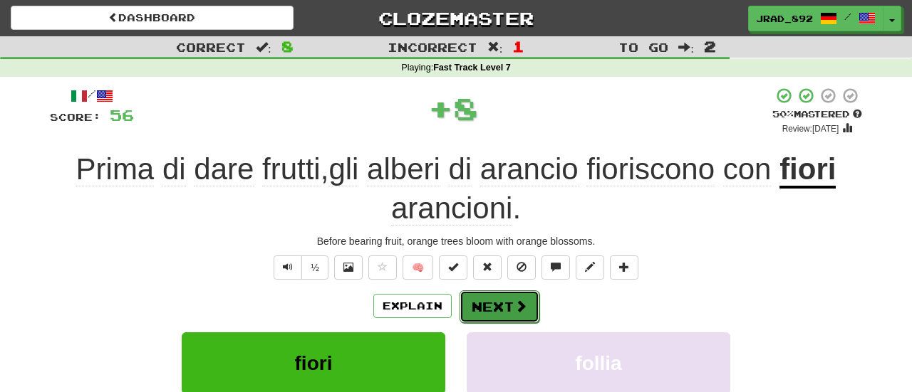
click at [502, 306] on button "Next" at bounding box center [499, 307] width 80 height 33
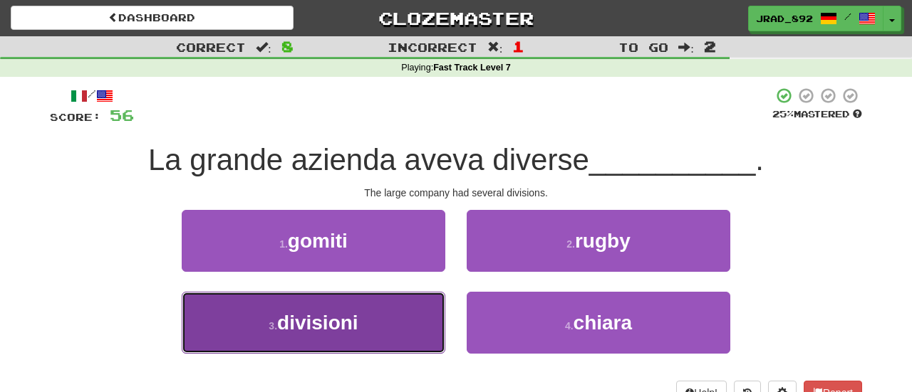
click at [353, 322] on span "divisioni" at bounding box center [317, 323] width 81 height 22
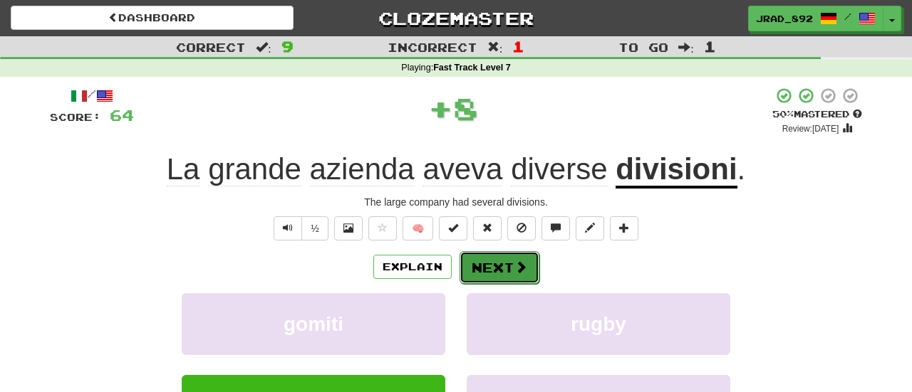
click at [514, 264] on span at bounding box center [520, 267] width 13 height 13
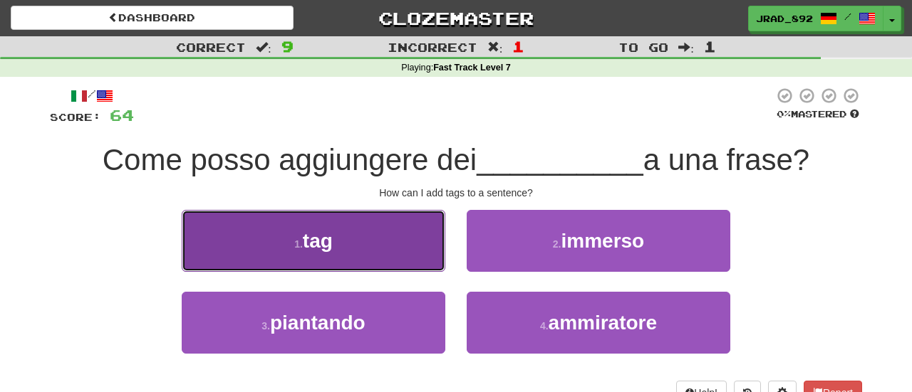
click at [266, 235] on button "1 . tag" at bounding box center [314, 241] width 264 height 62
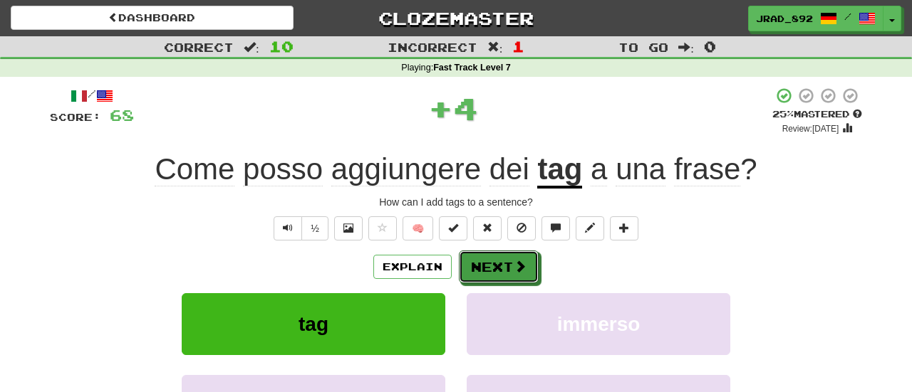
click at [510, 268] on button "Next" at bounding box center [499, 267] width 80 height 33
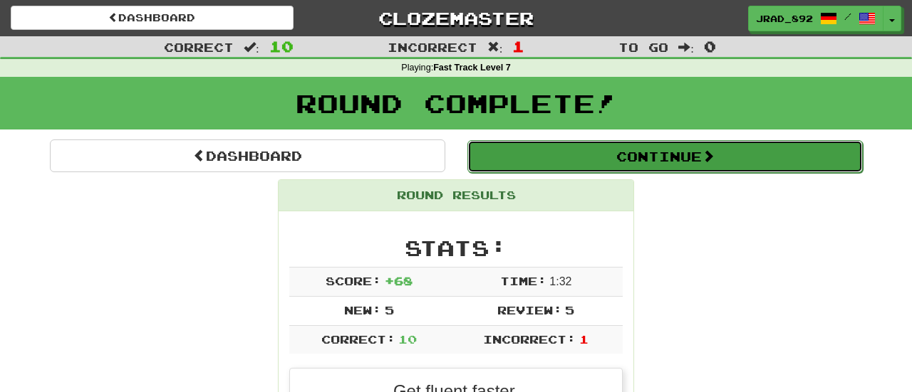
click at [576, 162] on button "Continue" at bounding box center [664, 156] width 395 height 33
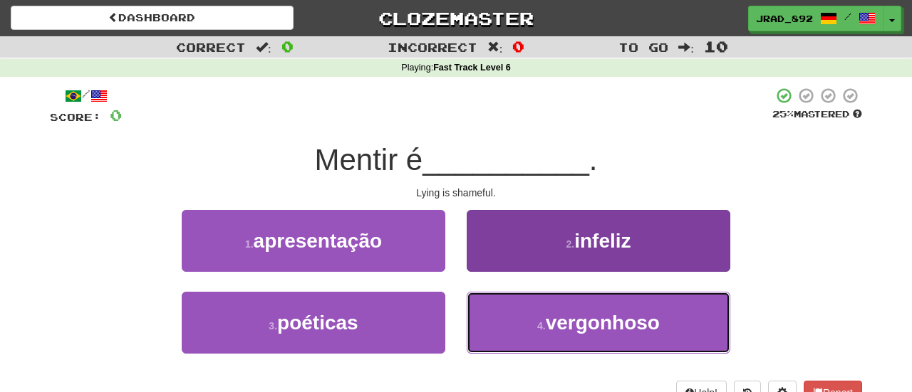
drag, startPoint x: 534, startPoint y: 335, endPoint x: 540, endPoint y: 323, distance: 13.4
click at [536, 335] on button "4 . vergonhoso" at bounding box center [599, 323] width 264 height 62
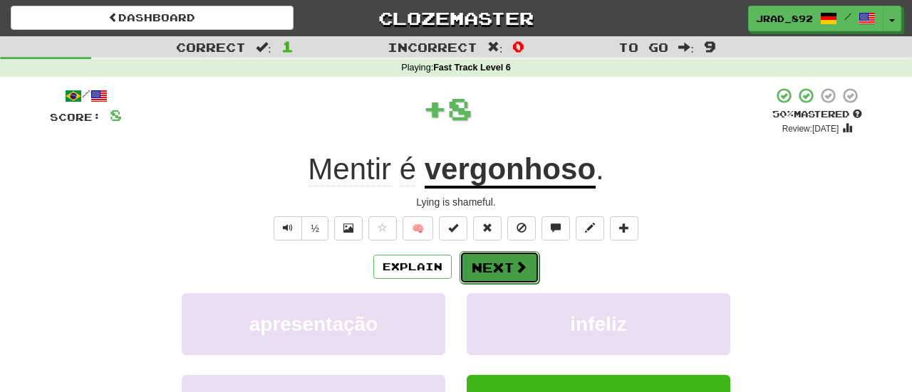
click at [514, 269] on span at bounding box center [520, 267] width 13 height 13
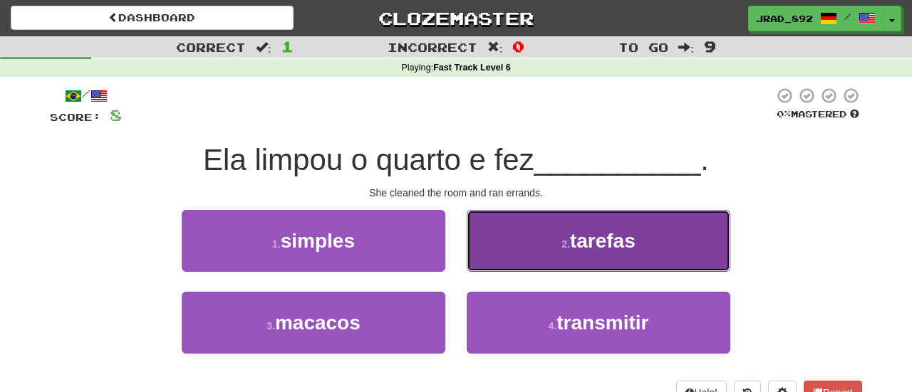
click at [578, 245] on span "tarefas" at bounding box center [603, 241] width 66 height 22
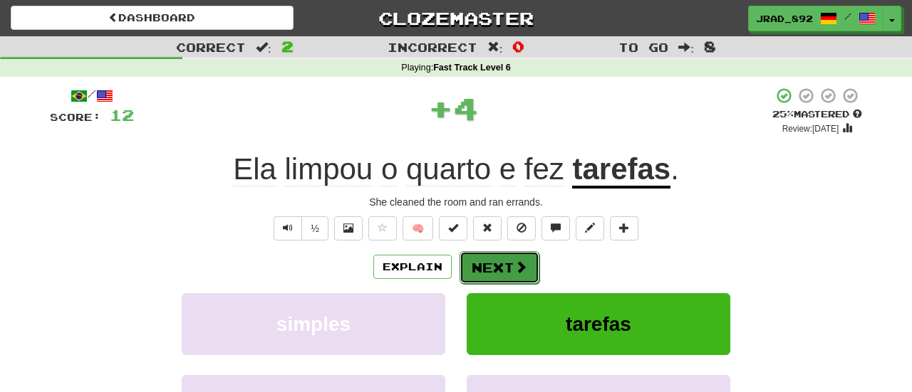
click at [499, 271] on button "Next" at bounding box center [499, 267] width 80 height 33
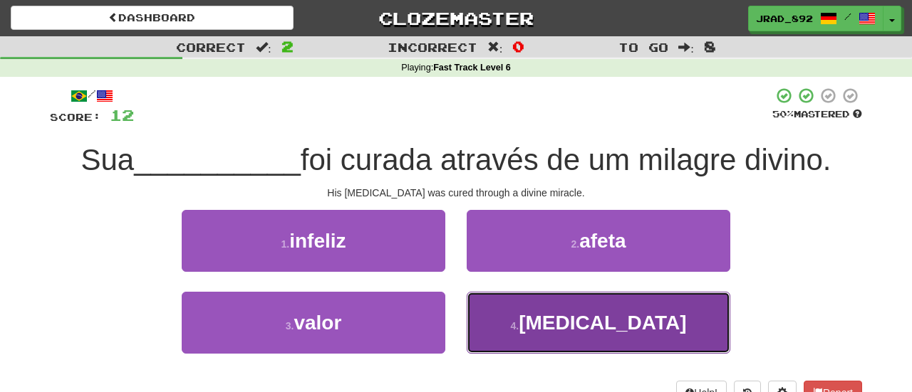
click at [577, 319] on span "[MEDICAL_DATA]" at bounding box center [602, 323] width 167 height 22
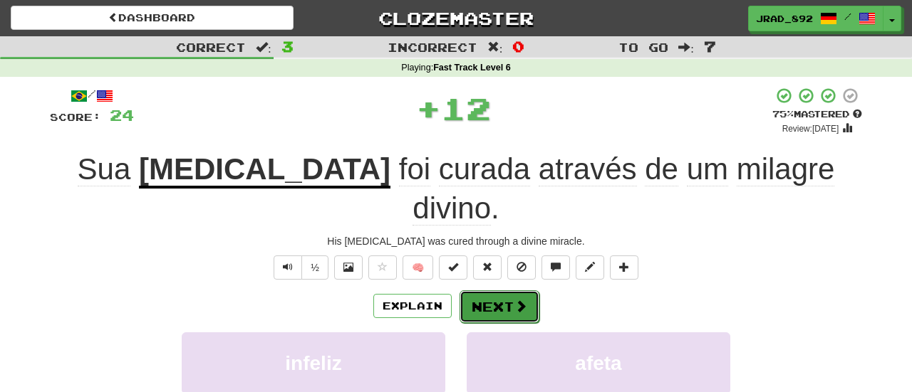
click at [492, 291] on button "Next" at bounding box center [499, 307] width 80 height 33
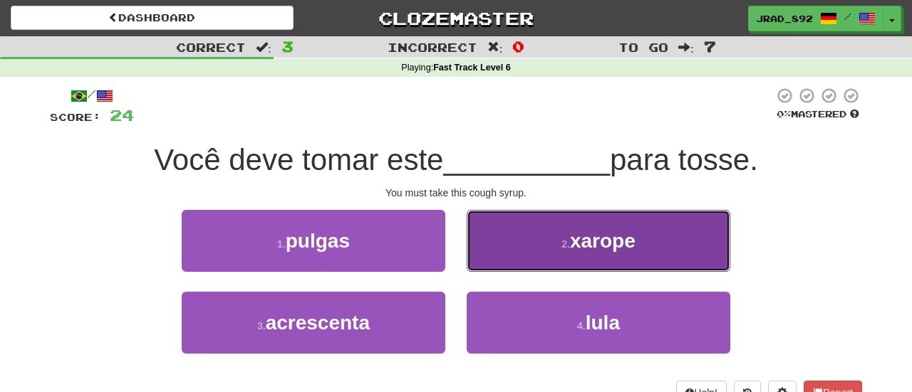
click at [565, 252] on button "2 . xarope" at bounding box center [599, 241] width 264 height 62
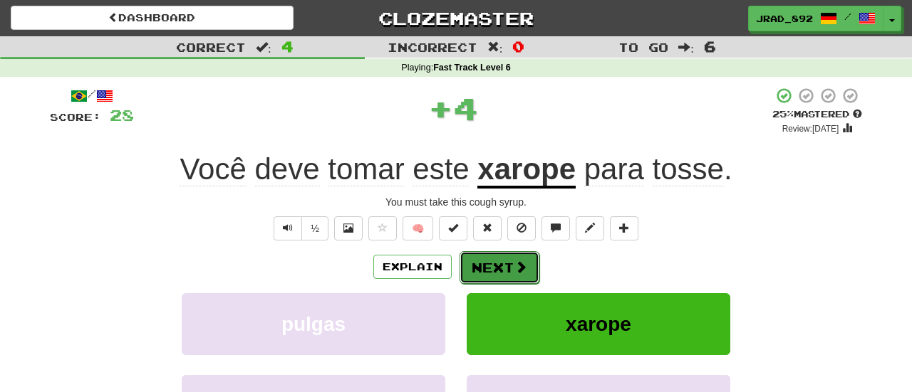
click at [524, 274] on button "Next" at bounding box center [499, 267] width 80 height 33
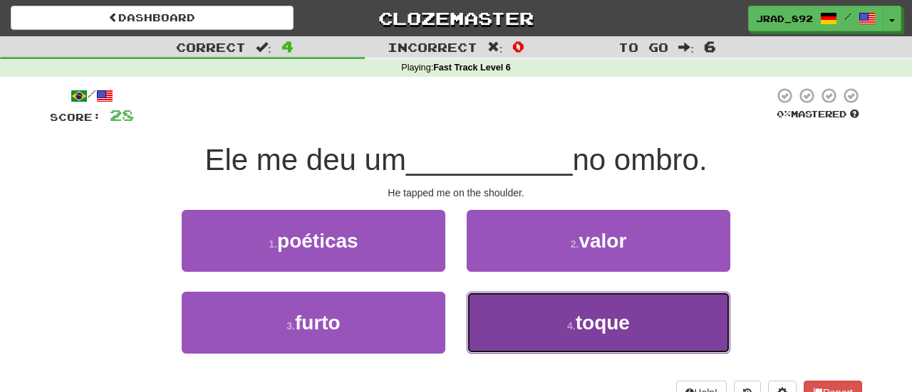
click at [548, 332] on button "4 . toque" at bounding box center [599, 323] width 264 height 62
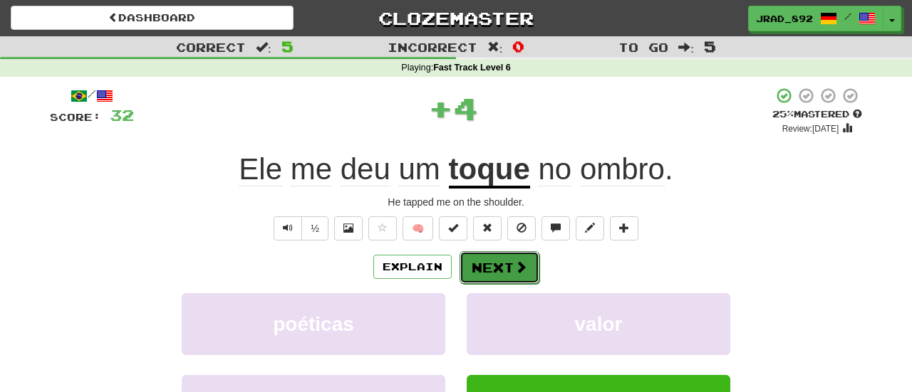
click at [496, 259] on button "Next" at bounding box center [499, 267] width 80 height 33
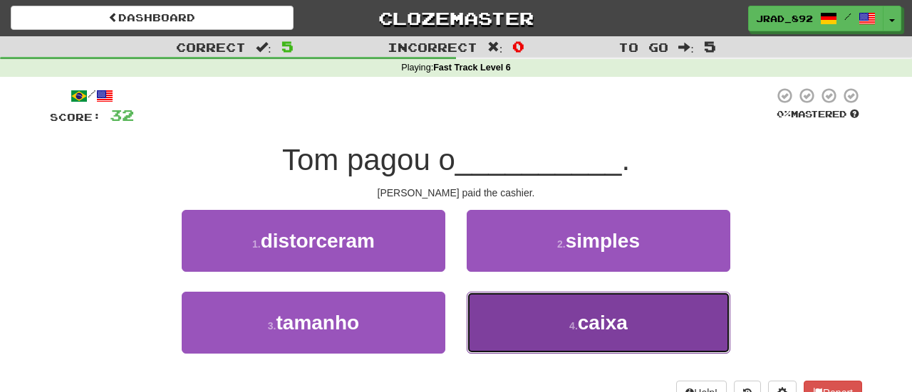
click at [588, 348] on button "4 . caixa" at bounding box center [599, 323] width 264 height 62
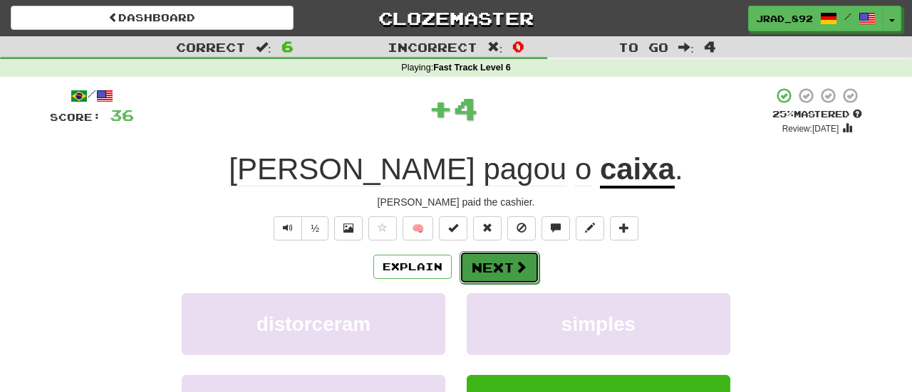
click at [501, 267] on button "Next" at bounding box center [499, 267] width 80 height 33
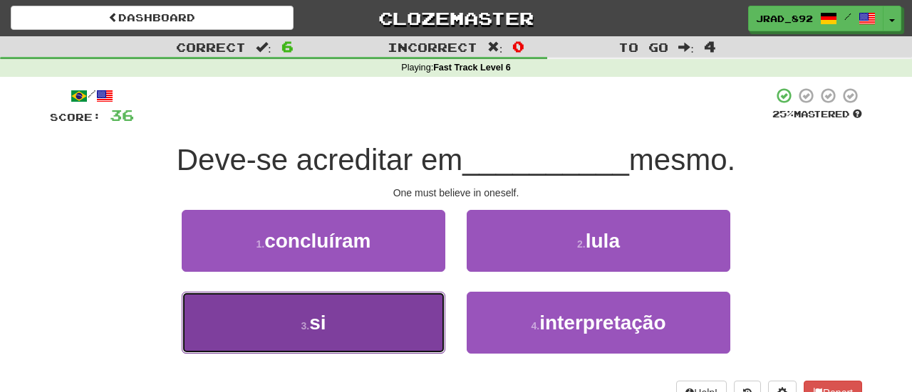
click at [374, 326] on button "3 . si" at bounding box center [314, 323] width 264 height 62
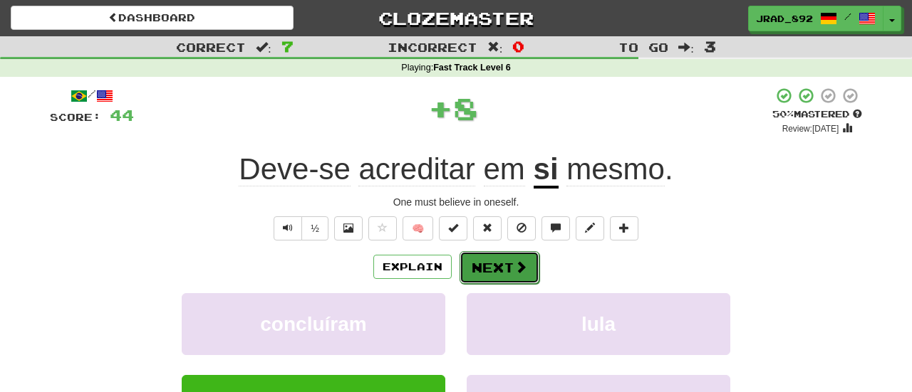
click at [499, 263] on button "Next" at bounding box center [499, 267] width 80 height 33
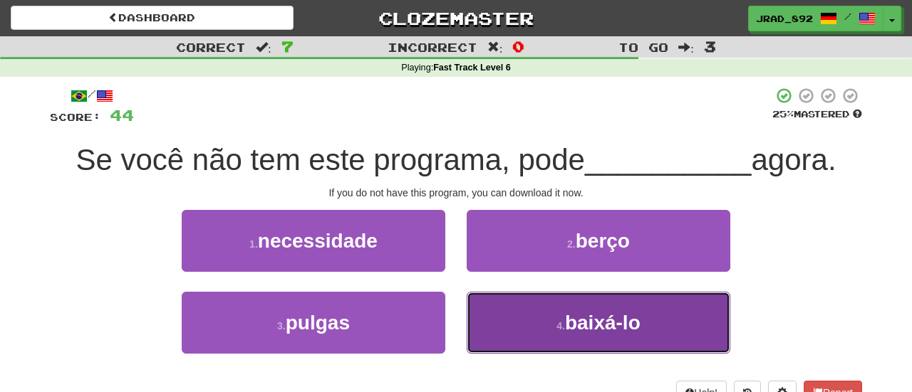
click at [564, 331] on small "4 ." at bounding box center [560, 326] width 9 height 11
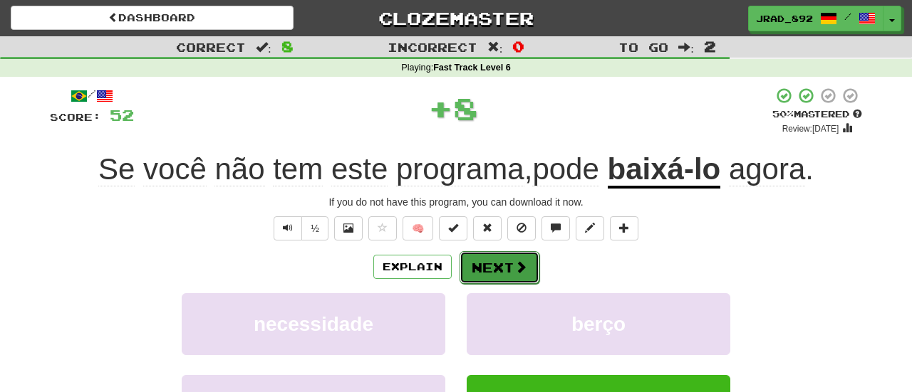
click at [511, 271] on button "Next" at bounding box center [499, 267] width 80 height 33
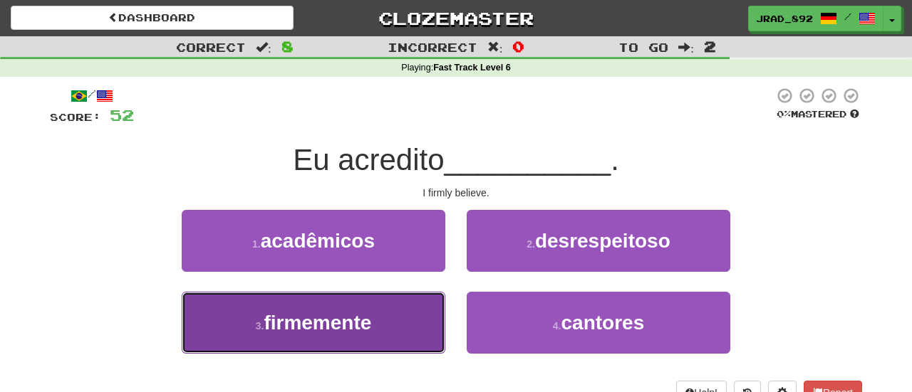
click at [353, 340] on button "3 . firmemente" at bounding box center [314, 323] width 264 height 62
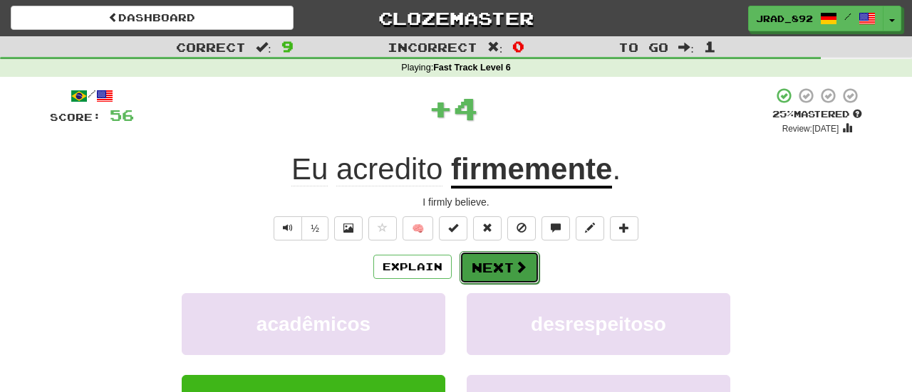
click at [511, 269] on button "Next" at bounding box center [499, 267] width 80 height 33
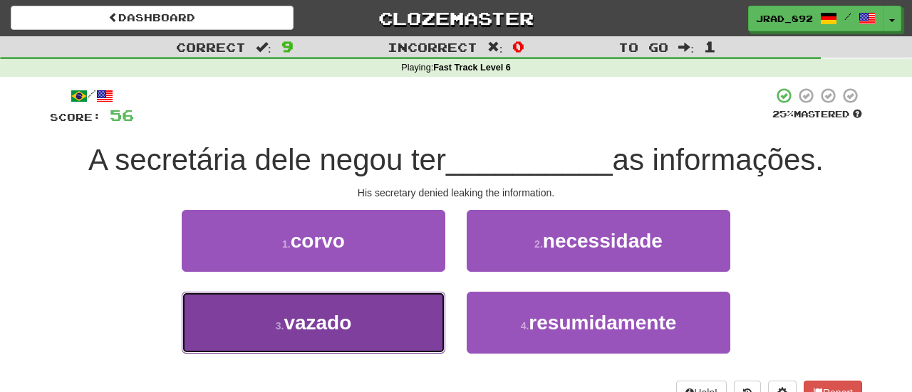
click at [390, 322] on button "3 . vazado" at bounding box center [314, 323] width 264 height 62
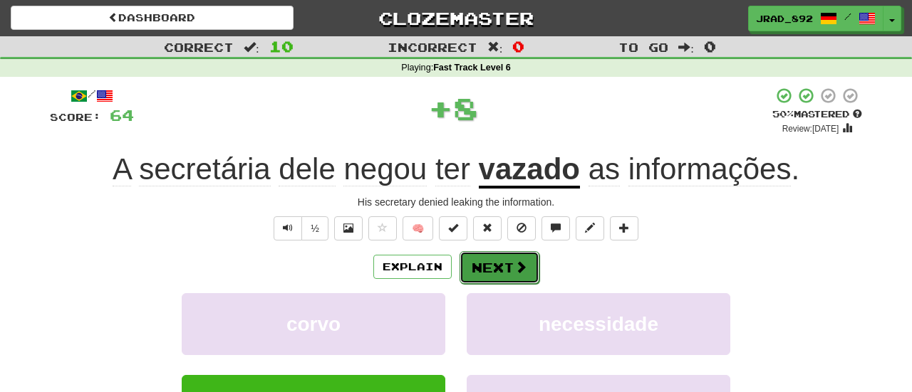
click at [493, 264] on button "Next" at bounding box center [499, 267] width 80 height 33
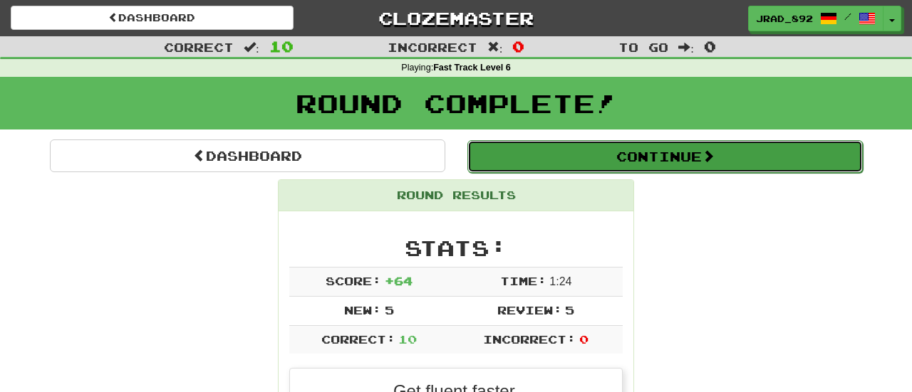
click at [645, 155] on button "Continue" at bounding box center [664, 156] width 395 height 33
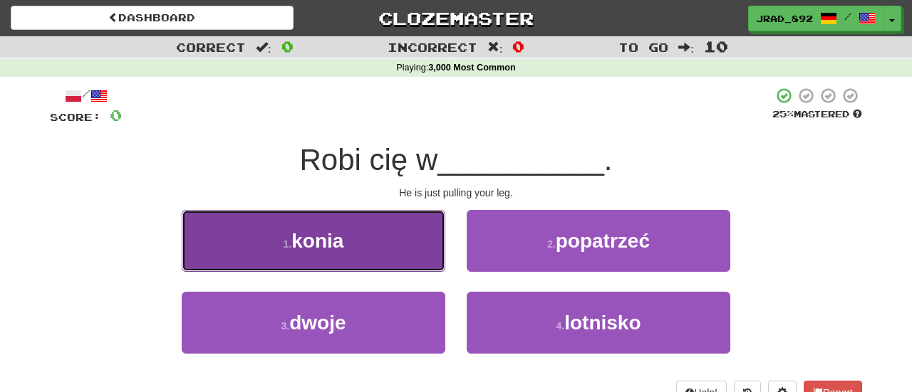
click at [363, 261] on button "1 . konia" at bounding box center [314, 241] width 264 height 62
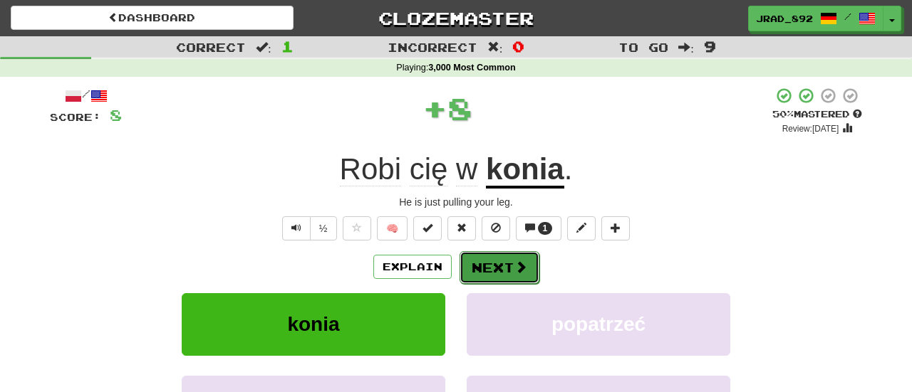
click at [506, 265] on button "Next" at bounding box center [499, 267] width 80 height 33
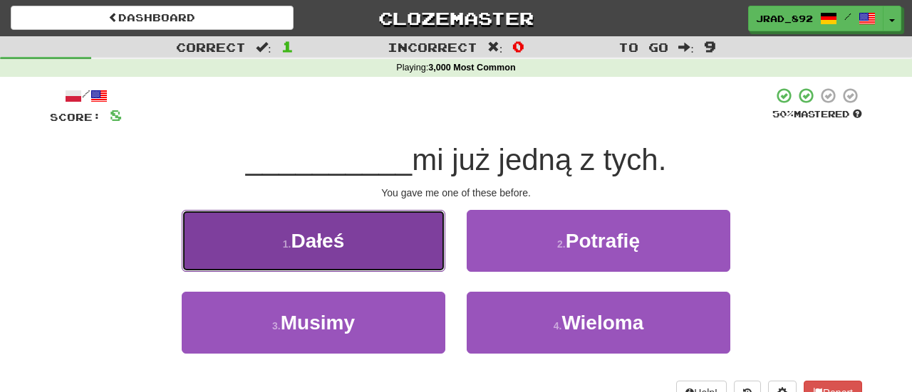
click at [373, 256] on button "1 . Dałeś" at bounding box center [314, 241] width 264 height 62
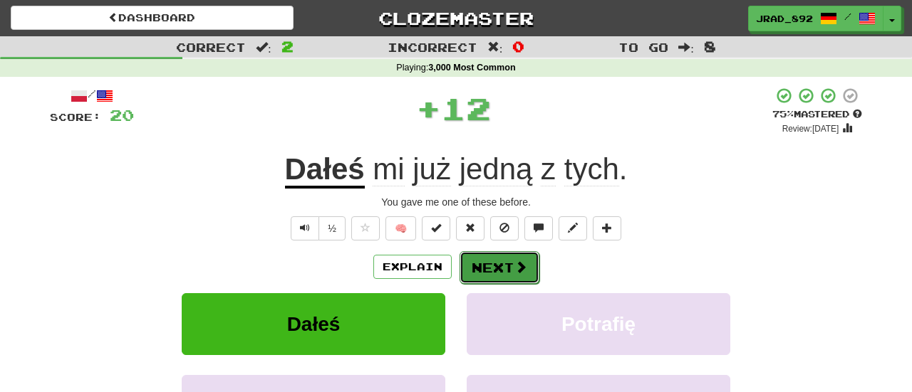
click at [482, 268] on button "Next" at bounding box center [499, 267] width 80 height 33
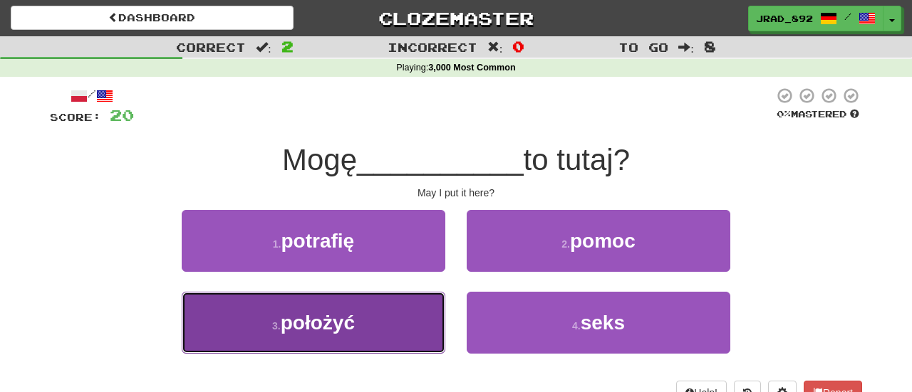
click at [385, 331] on button "3 . położyć" at bounding box center [314, 323] width 264 height 62
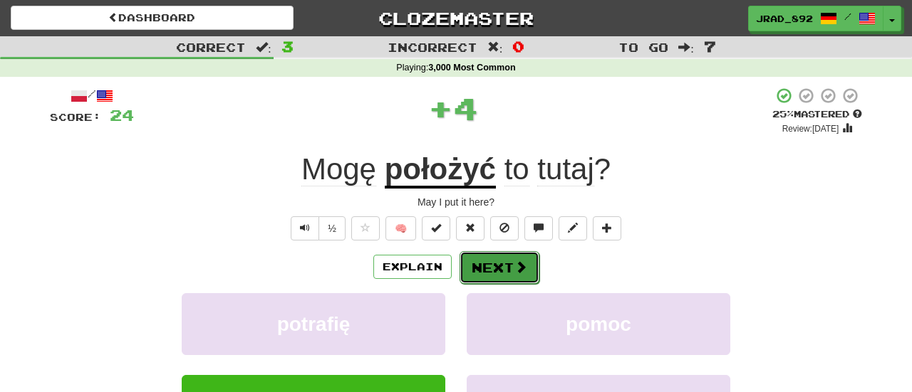
click at [499, 266] on button "Next" at bounding box center [499, 267] width 80 height 33
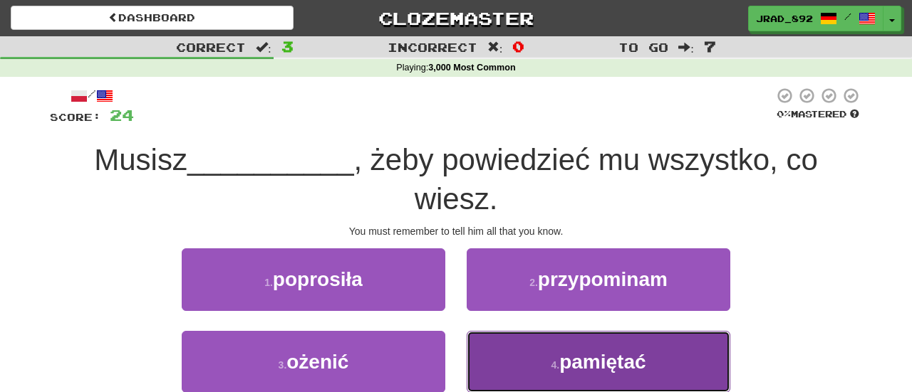
click at [571, 361] on span "pamiętać" at bounding box center [602, 362] width 86 height 22
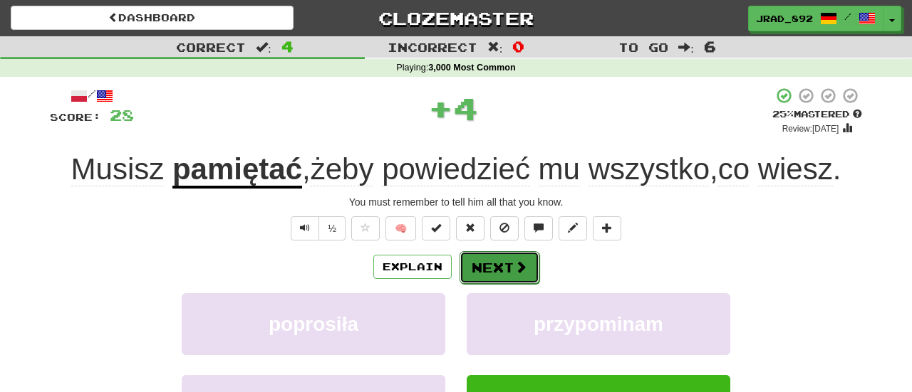
click at [492, 264] on button "Next" at bounding box center [499, 267] width 80 height 33
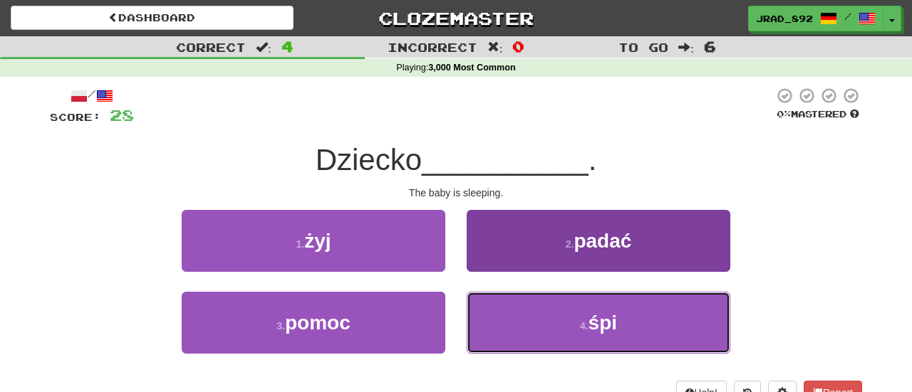
click at [569, 312] on button "4 . śpi" at bounding box center [599, 323] width 264 height 62
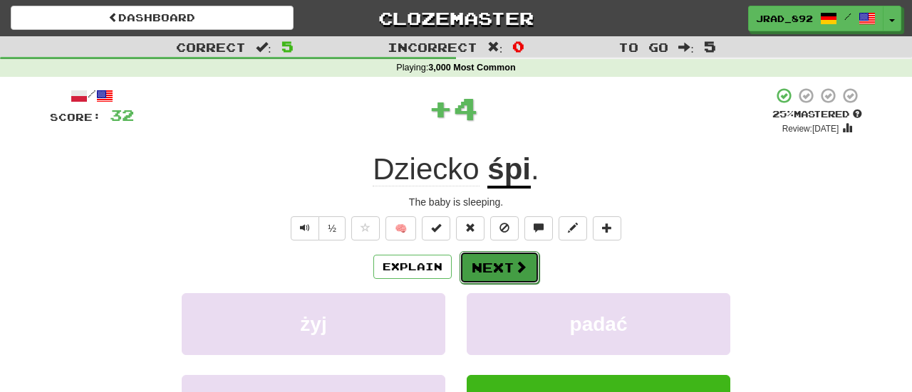
click at [508, 267] on button "Next" at bounding box center [499, 267] width 80 height 33
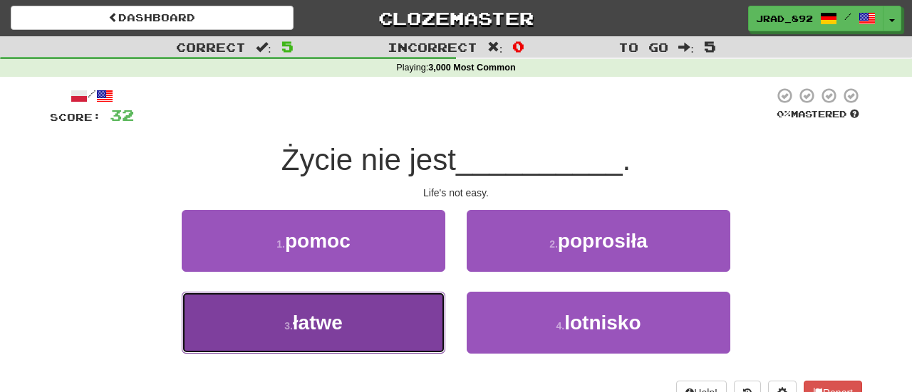
click at [404, 326] on button "3 . łatwe" at bounding box center [314, 323] width 264 height 62
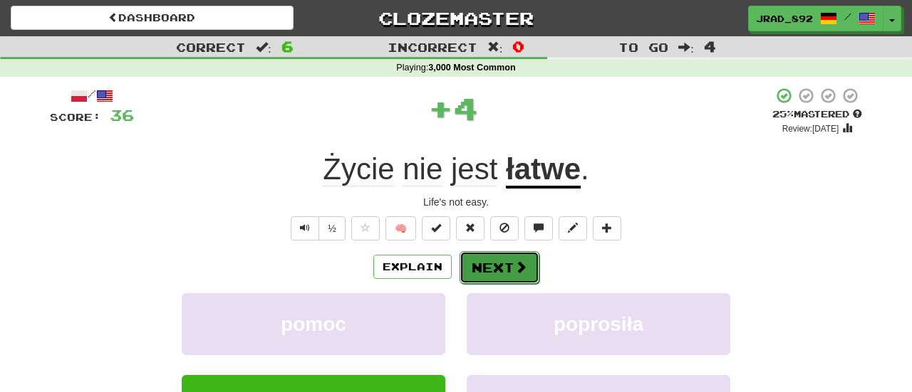
click at [516, 256] on button "Next" at bounding box center [499, 267] width 80 height 33
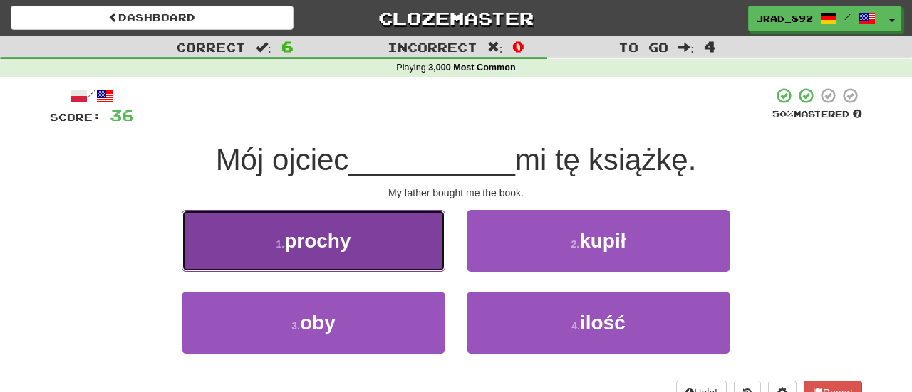
click at [385, 251] on button "1 . prochy" at bounding box center [314, 241] width 264 height 62
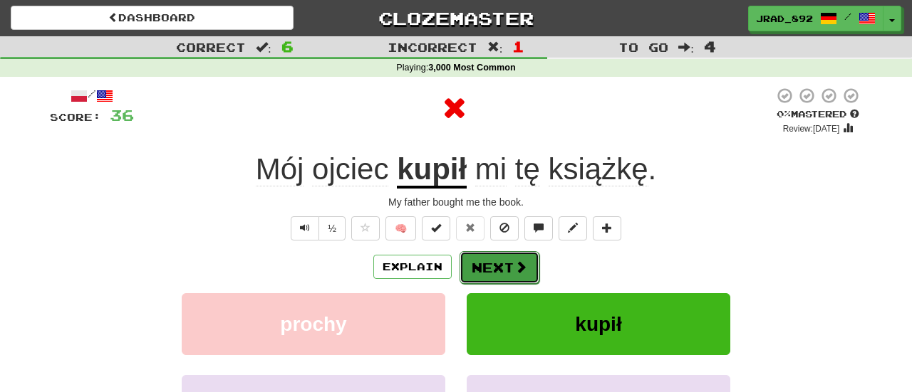
click at [491, 264] on button "Next" at bounding box center [499, 267] width 80 height 33
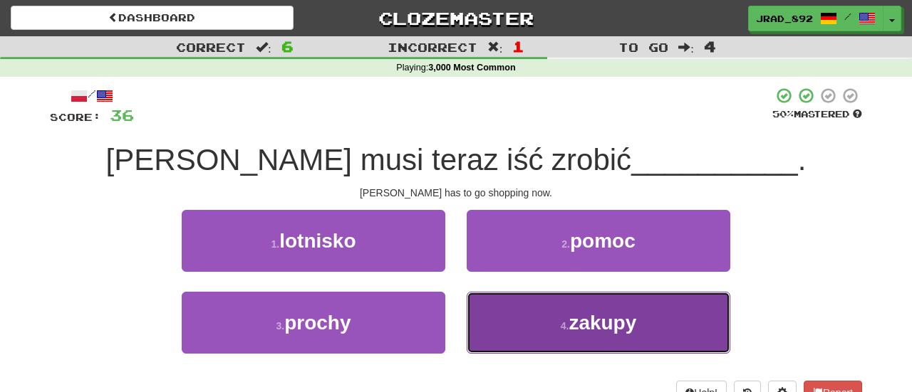
click at [575, 343] on button "4 . zakupy" at bounding box center [599, 323] width 264 height 62
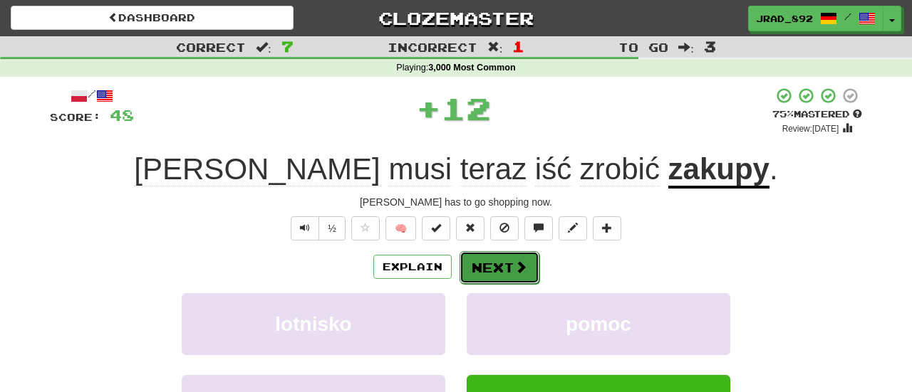
click at [502, 272] on button "Next" at bounding box center [499, 267] width 80 height 33
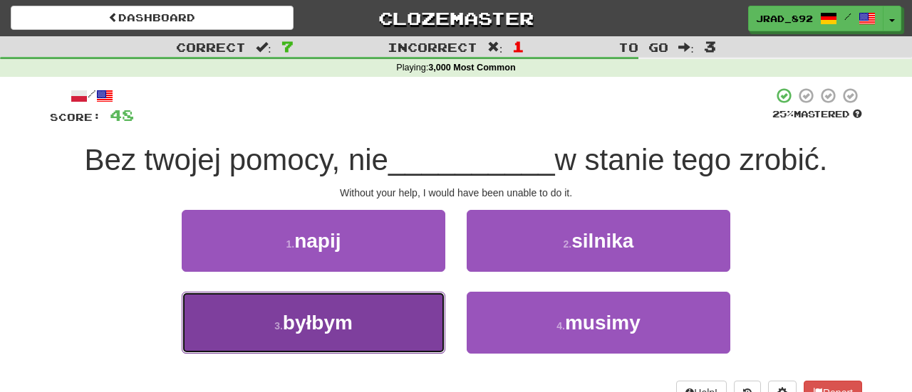
click at [384, 336] on button "3 . byłbym" at bounding box center [314, 323] width 264 height 62
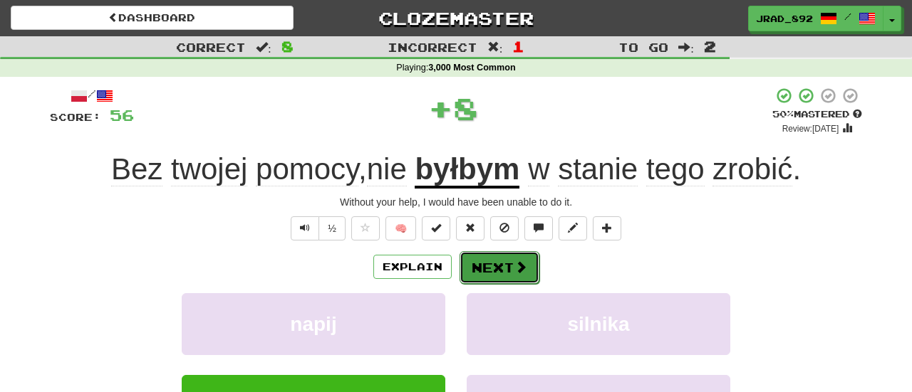
click at [516, 271] on span at bounding box center [520, 267] width 13 height 13
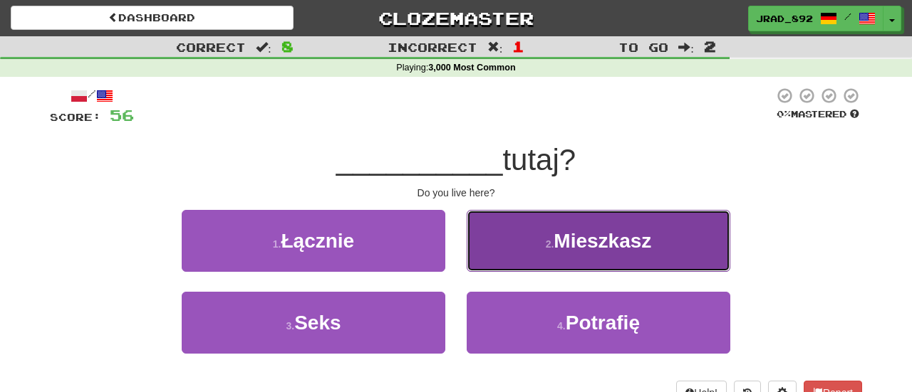
click at [552, 249] on button "2 . Mieszkasz" at bounding box center [599, 241] width 264 height 62
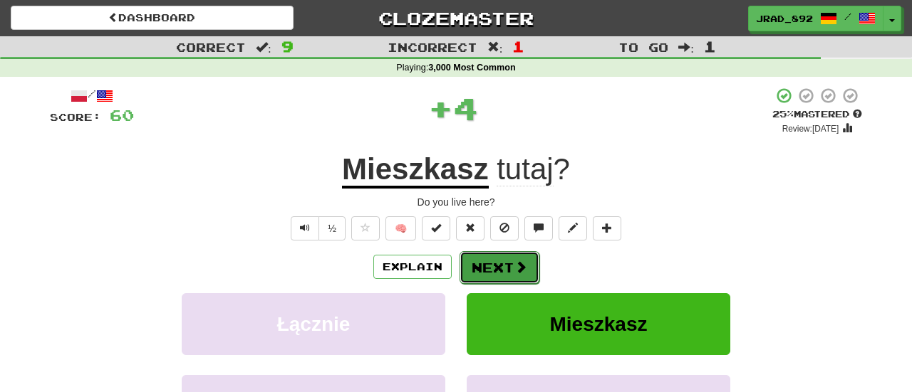
click at [509, 271] on button "Next" at bounding box center [499, 267] width 80 height 33
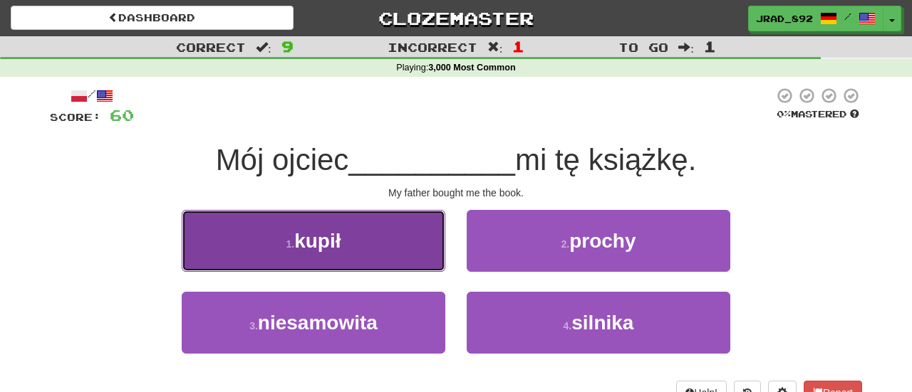
click at [275, 262] on button "1 . kupił" at bounding box center [314, 241] width 264 height 62
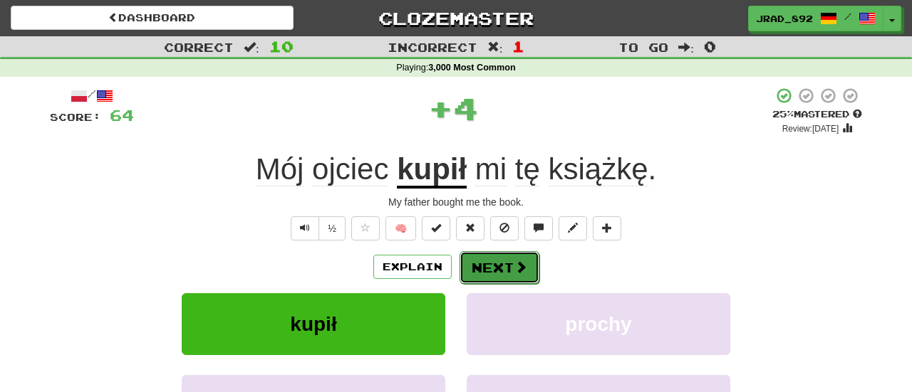
click at [485, 271] on button "Next" at bounding box center [499, 267] width 80 height 33
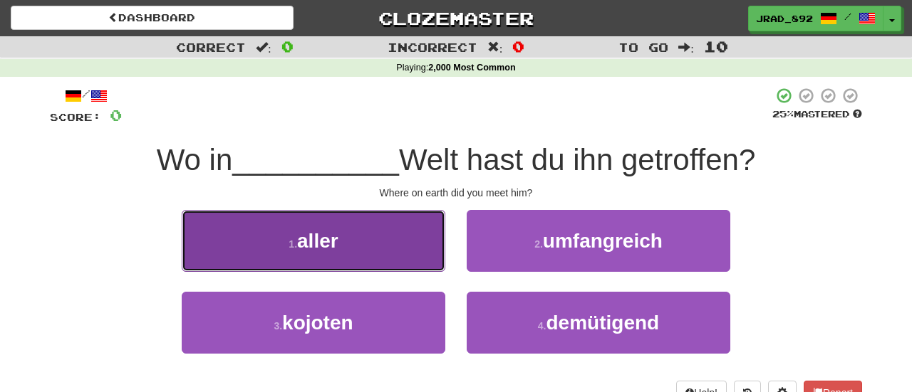
click at [382, 249] on button "1 . aller" at bounding box center [314, 241] width 264 height 62
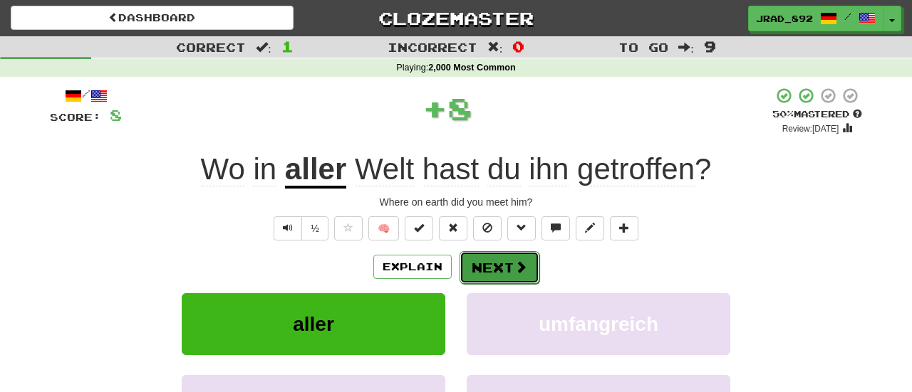
click at [517, 270] on span at bounding box center [520, 267] width 13 height 13
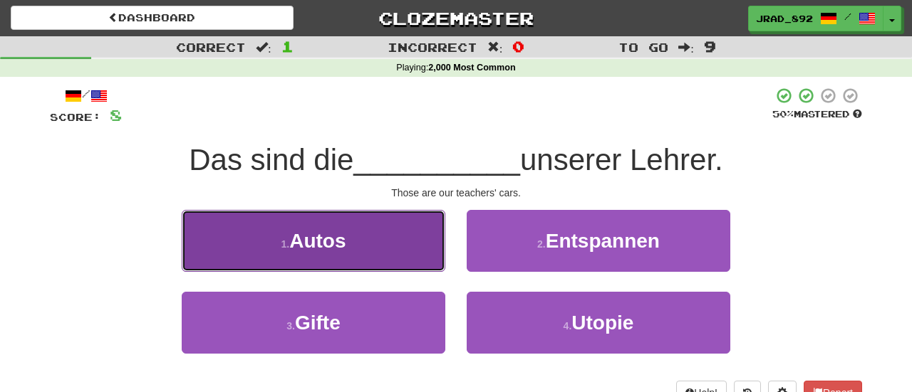
click at [325, 232] on span "Autos" at bounding box center [317, 241] width 56 height 22
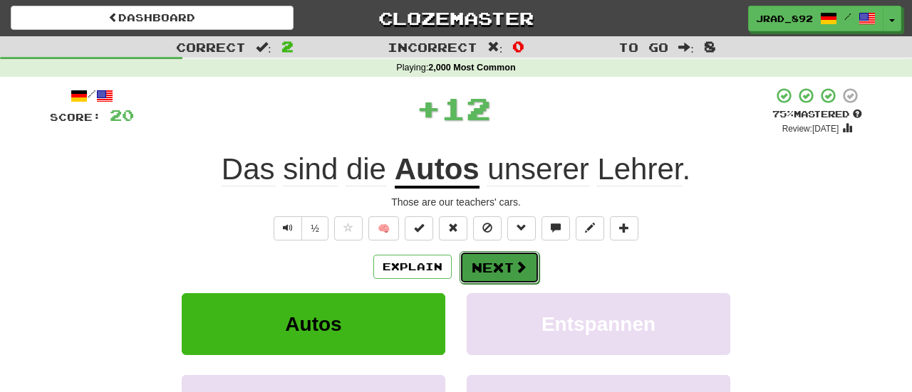
click at [489, 269] on button "Next" at bounding box center [499, 267] width 80 height 33
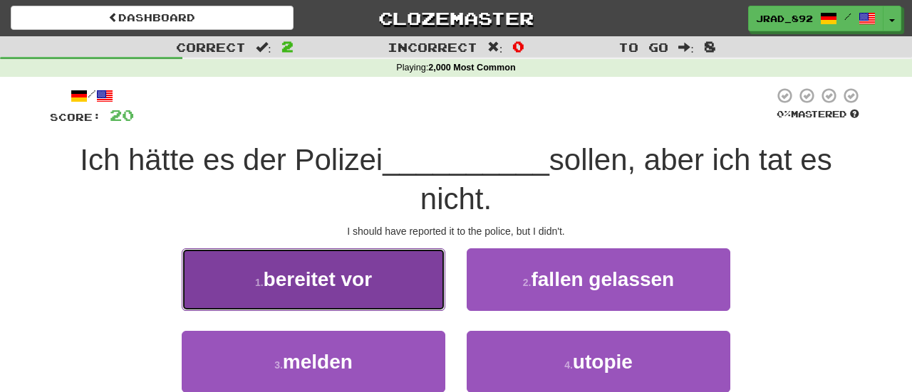
click at [399, 283] on button "1 . bereitet vor" at bounding box center [314, 280] width 264 height 62
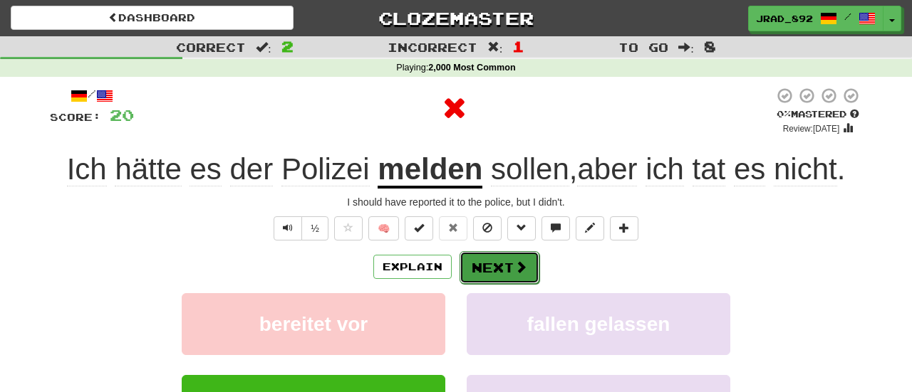
click at [492, 271] on button "Next" at bounding box center [499, 267] width 80 height 33
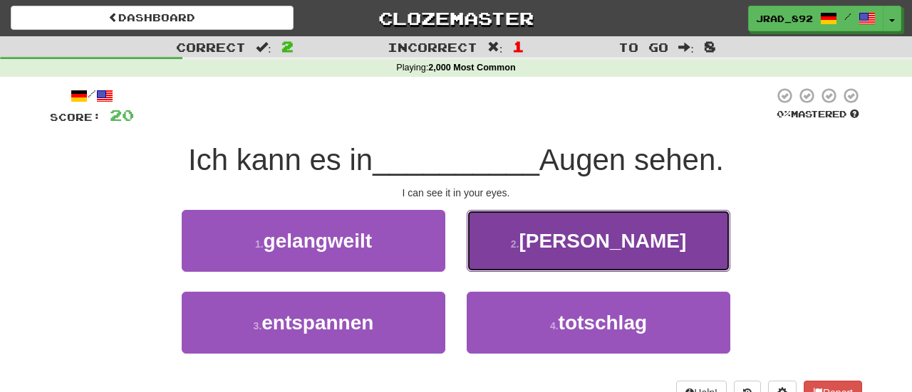
click at [530, 257] on button "2 . euren" at bounding box center [599, 241] width 264 height 62
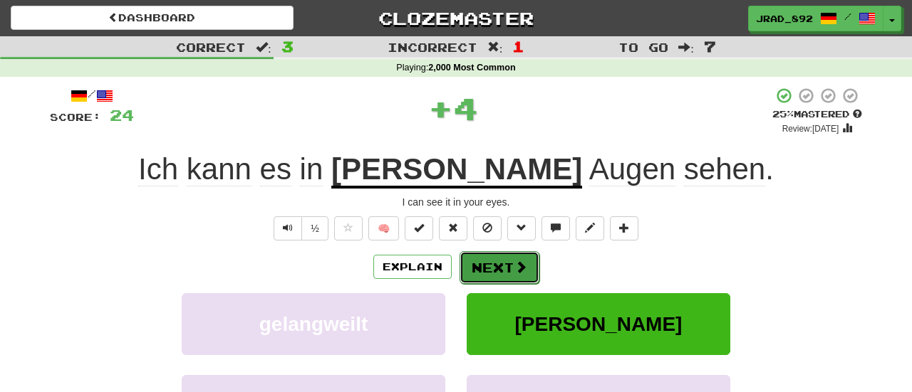
click at [503, 263] on button "Next" at bounding box center [499, 267] width 80 height 33
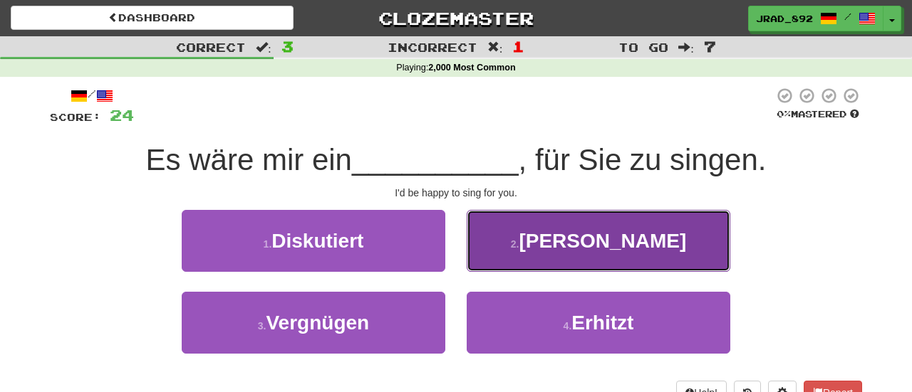
click at [524, 246] on button "2 . Laster" at bounding box center [599, 241] width 264 height 62
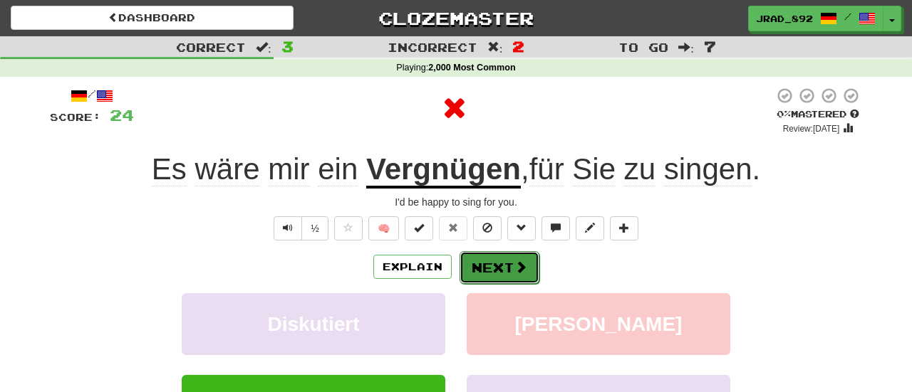
click at [499, 257] on button "Next" at bounding box center [499, 267] width 80 height 33
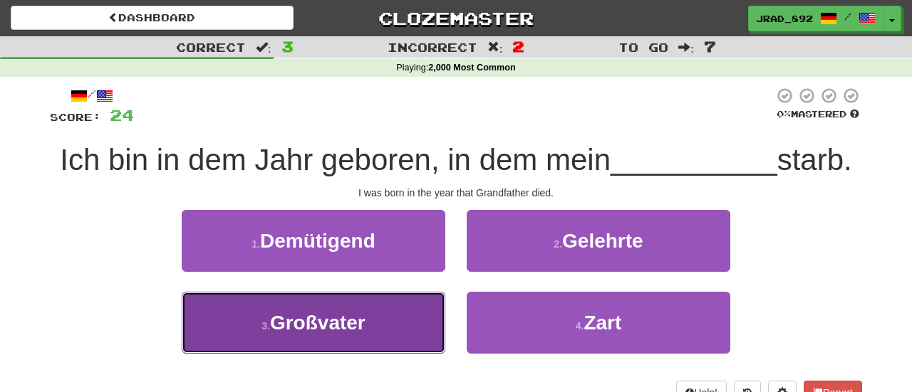
click at [362, 326] on span "Großvater" at bounding box center [317, 323] width 95 height 22
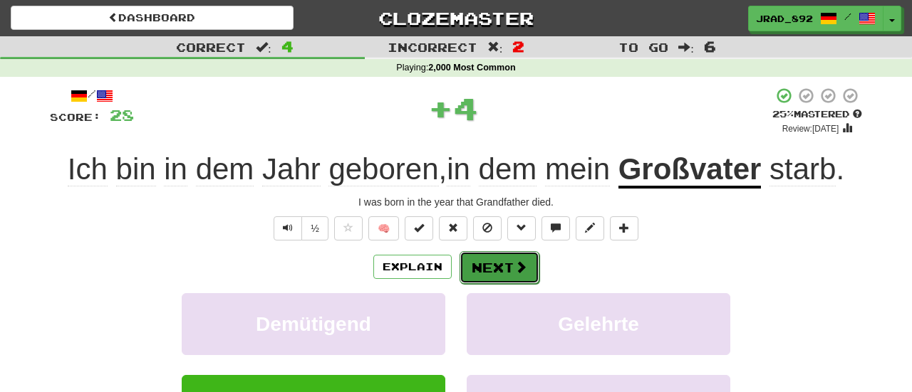
click at [487, 266] on button "Next" at bounding box center [499, 267] width 80 height 33
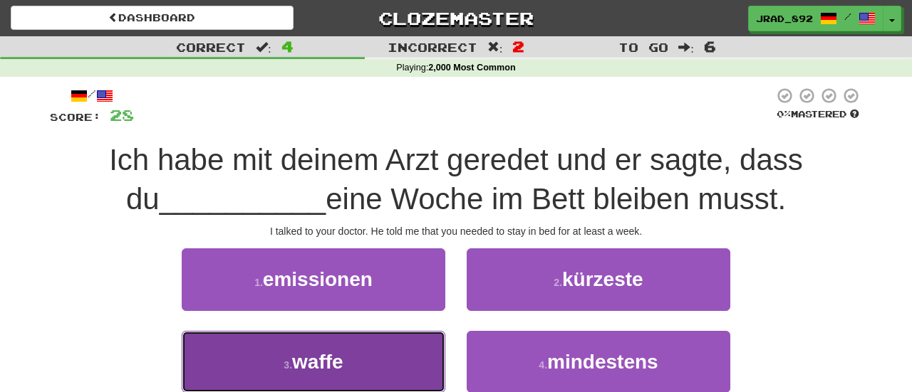
click at [411, 375] on button "3 . waffe" at bounding box center [314, 362] width 264 height 62
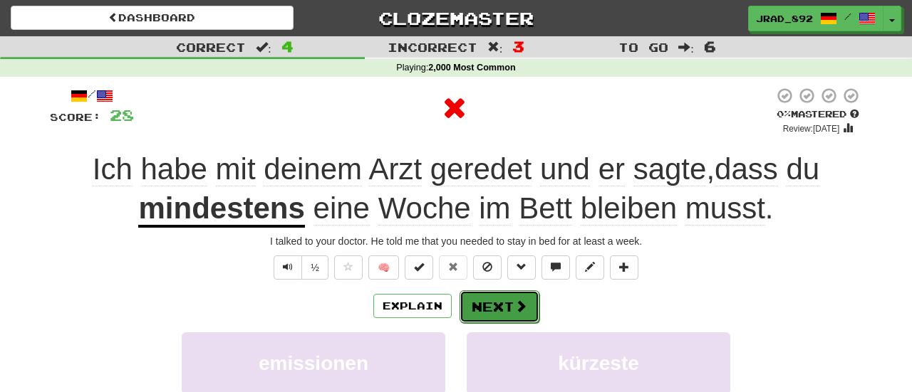
click at [503, 308] on button "Next" at bounding box center [499, 307] width 80 height 33
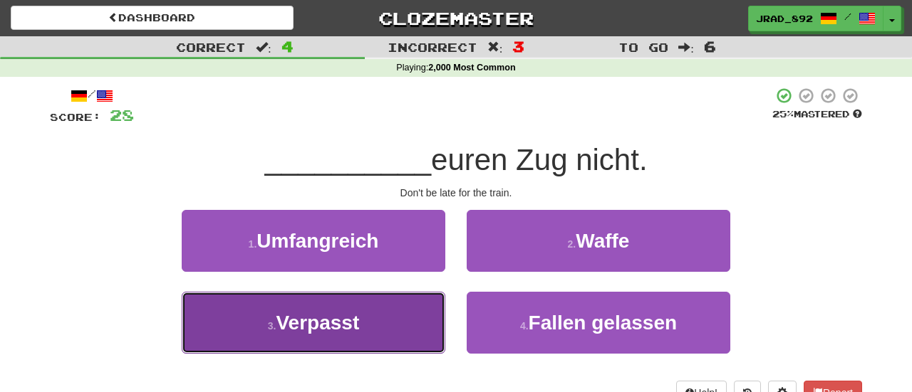
click at [370, 338] on button "3 . Verpasst" at bounding box center [314, 323] width 264 height 62
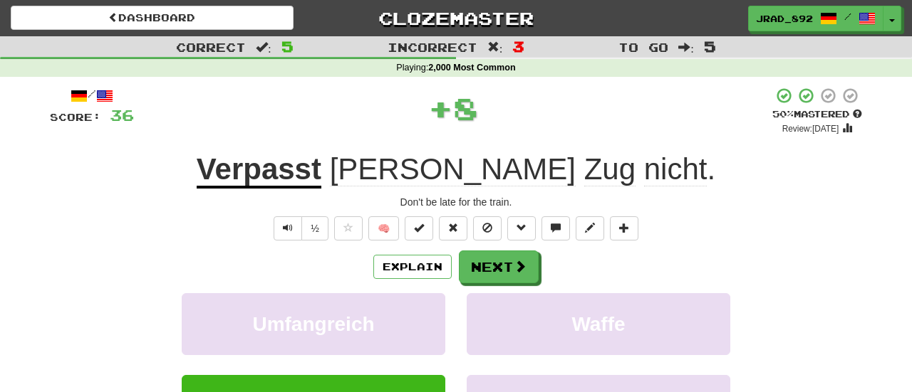
click at [521, 282] on div "Explain Next Umfangreich Waffe Verpasst Fallen gelassen Learn more: Umfangreich…" at bounding box center [456, 365] width 812 height 229
click at [516, 275] on button "Next" at bounding box center [499, 267] width 80 height 33
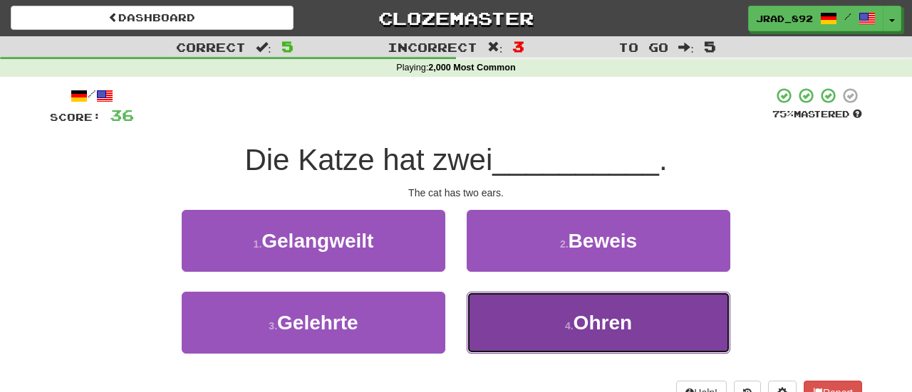
click at [566, 326] on small "4 ." at bounding box center [569, 326] width 9 height 11
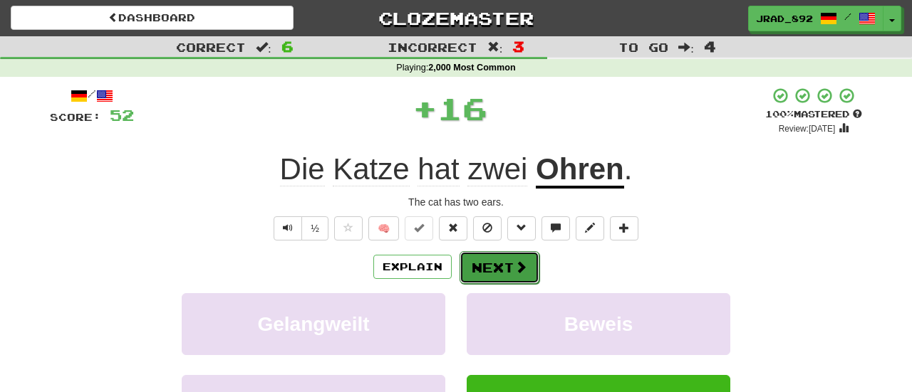
click at [509, 269] on button "Next" at bounding box center [499, 267] width 80 height 33
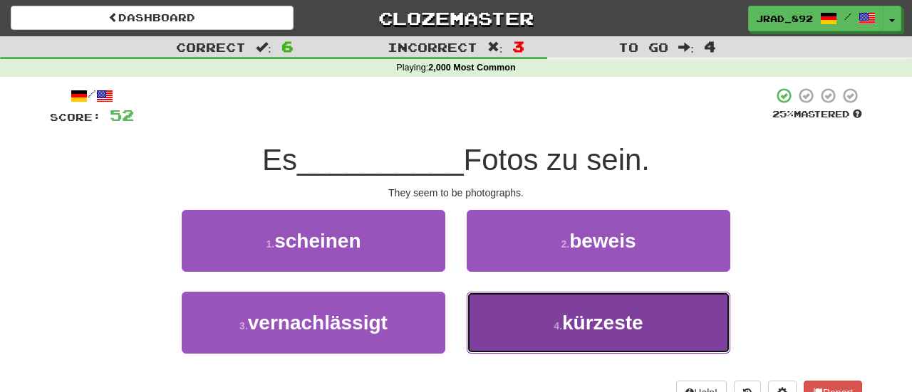
click at [553, 336] on button "4 . kürzeste" at bounding box center [599, 323] width 264 height 62
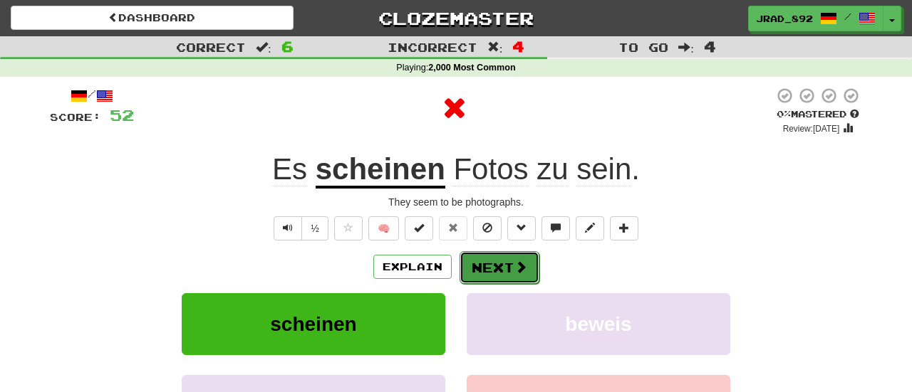
click at [491, 262] on button "Next" at bounding box center [499, 267] width 80 height 33
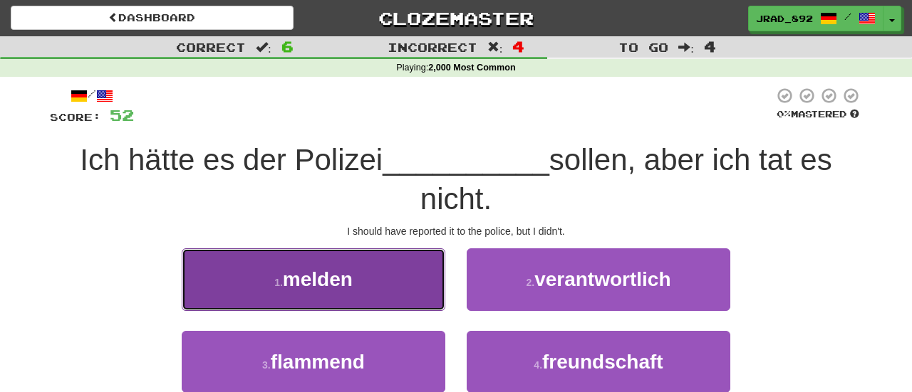
click at [383, 291] on button "1 . melden" at bounding box center [314, 280] width 264 height 62
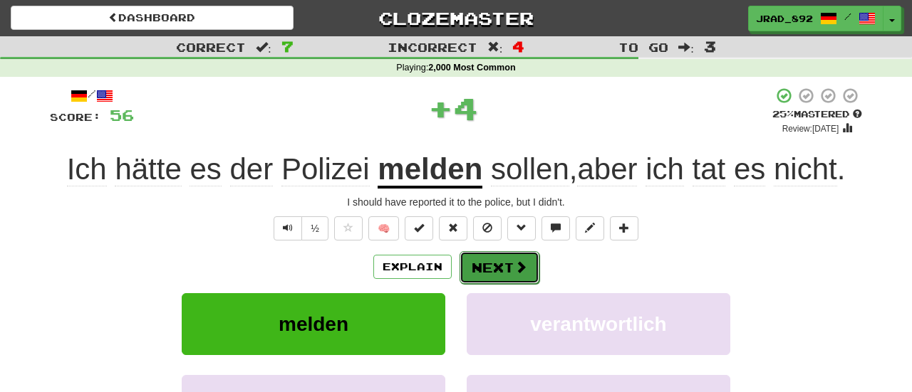
click at [501, 272] on button "Next" at bounding box center [499, 267] width 80 height 33
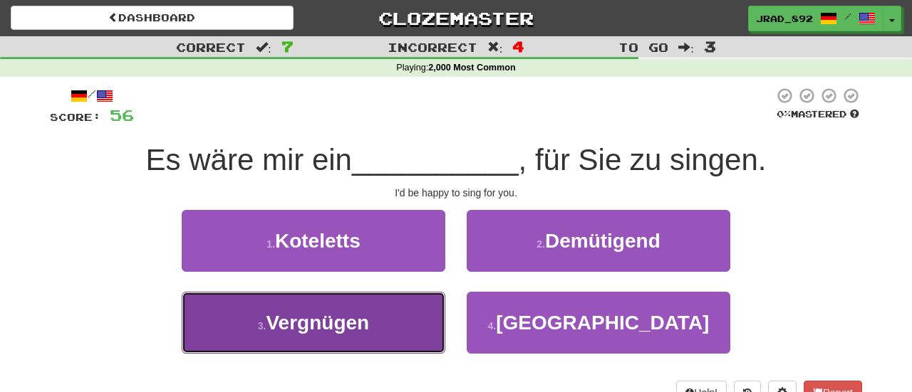
click at [373, 325] on button "3 . Vergnügen" at bounding box center [314, 323] width 264 height 62
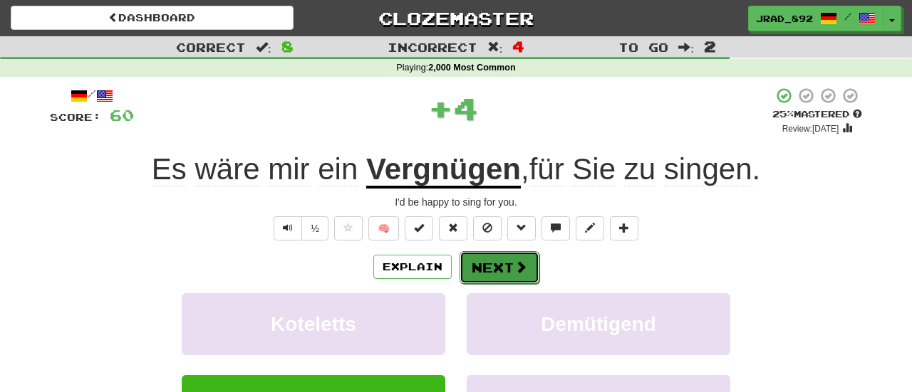
click at [492, 264] on button "Next" at bounding box center [499, 267] width 80 height 33
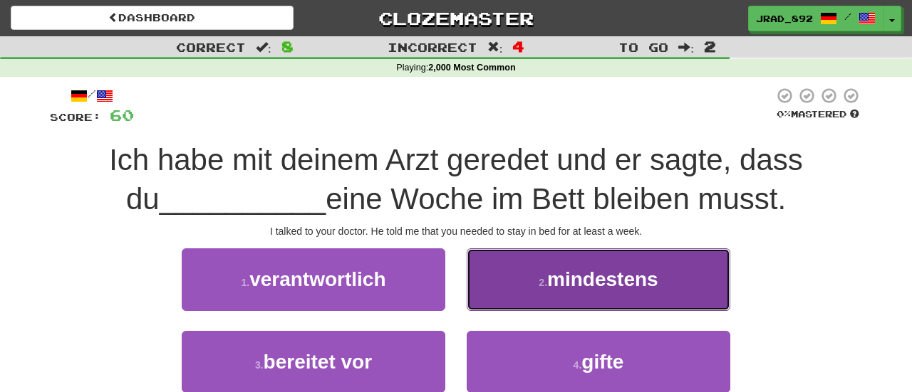
click at [543, 282] on small "2 ." at bounding box center [543, 282] width 9 height 11
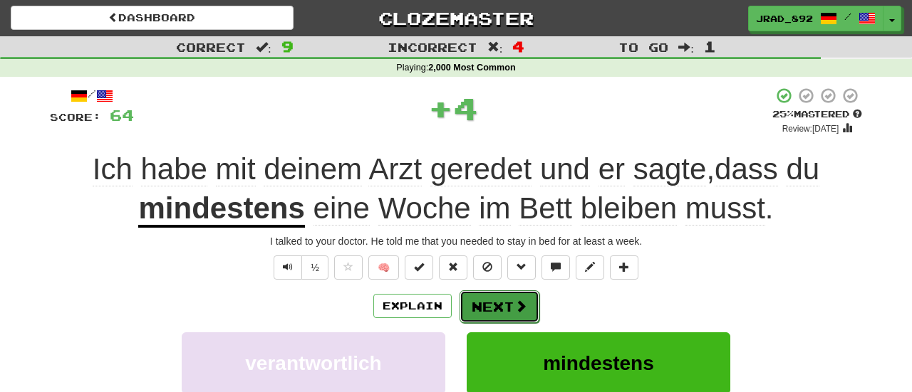
click at [499, 312] on button "Next" at bounding box center [499, 307] width 80 height 33
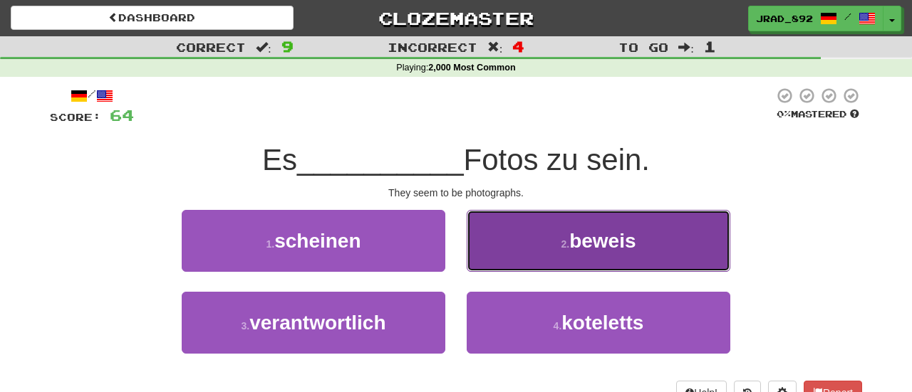
click at [585, 248] on span "beweis" at bounding box center [602, 241] width 66 height 22
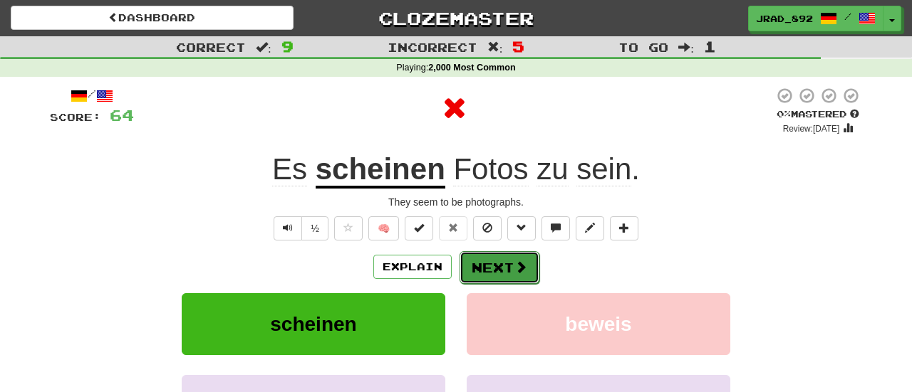
click at [501, 267] on button "Next" at bounding box center [499, 267] width 80 height 33
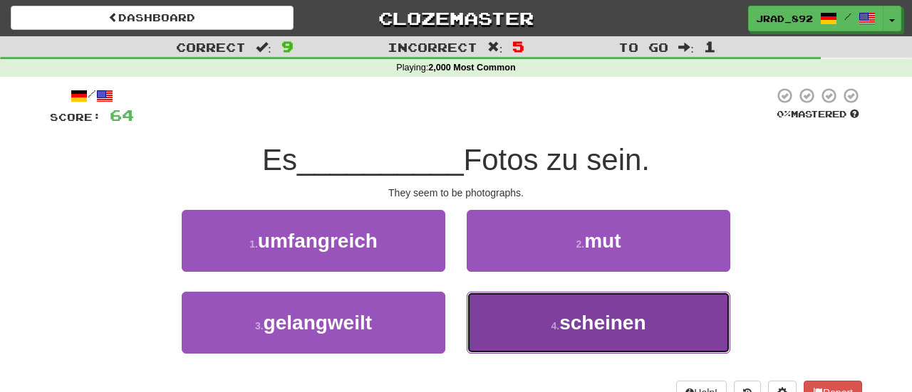
click at [581, 337] on button "4 . scheinen" at bounding box center [599, 323] width 264 height 62
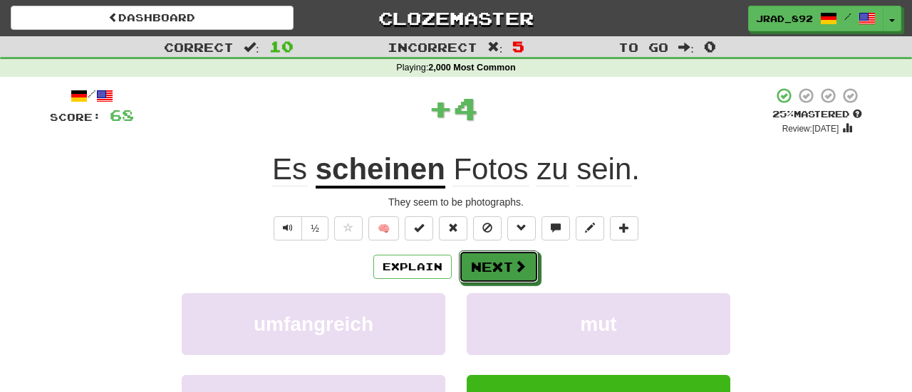
click at [496, 265] on button "Next" at bounding box center [499, 267] width 80 height 33
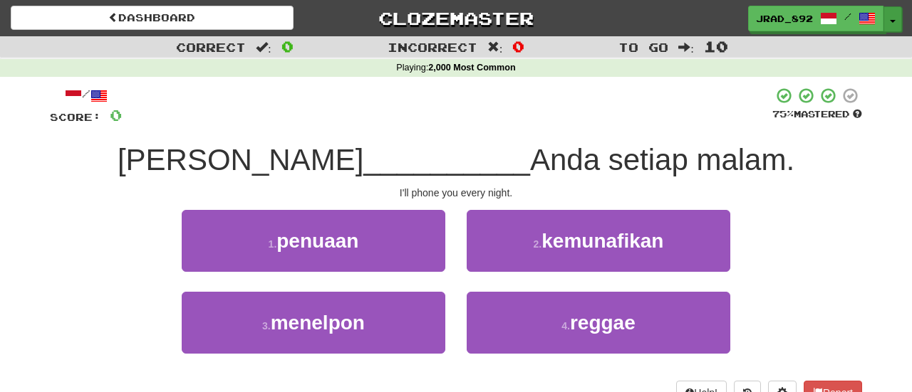
click at [895, 16] on button "Toggle Dropdown" at bounding box center [892, 19] width 19 height 26
